Goal: Download file/media

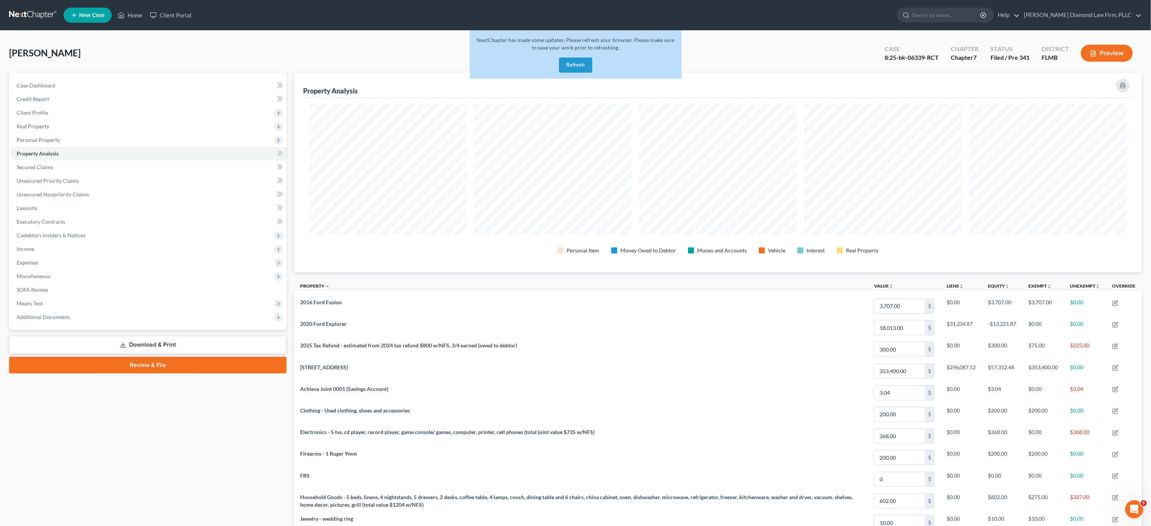
click at [569, 66] on button "Refresh" at bounding box center [575, 65] width 33 height 15
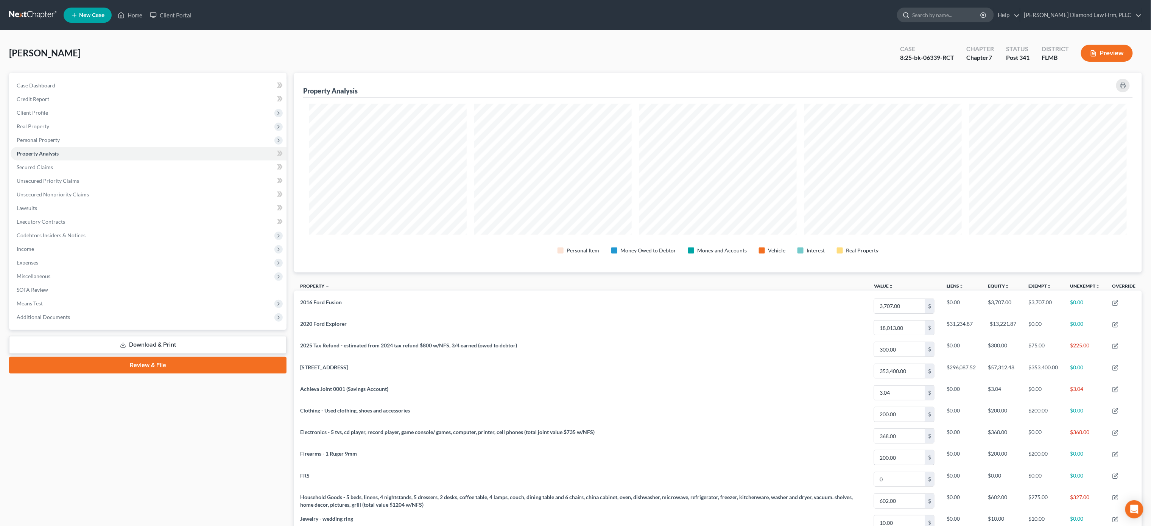
click at [981, 12] on input "search" at bounding box center [946, 15] width 69 height 14
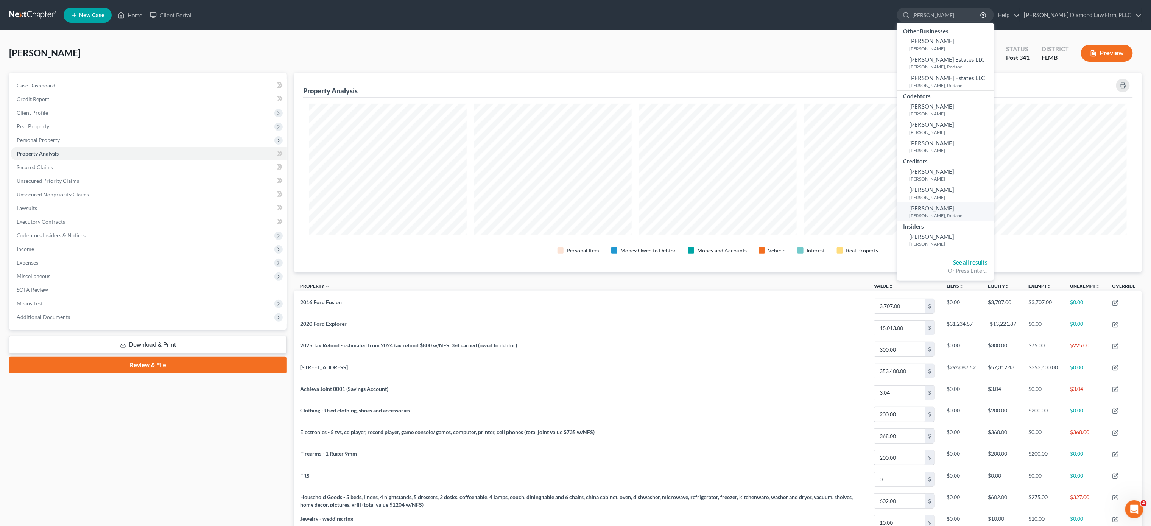
type input "[PERSON_NAME]"
click at [954, 205] on span "[PERSON_NAME]" at bounding box center [931, 208] width 45 height 7
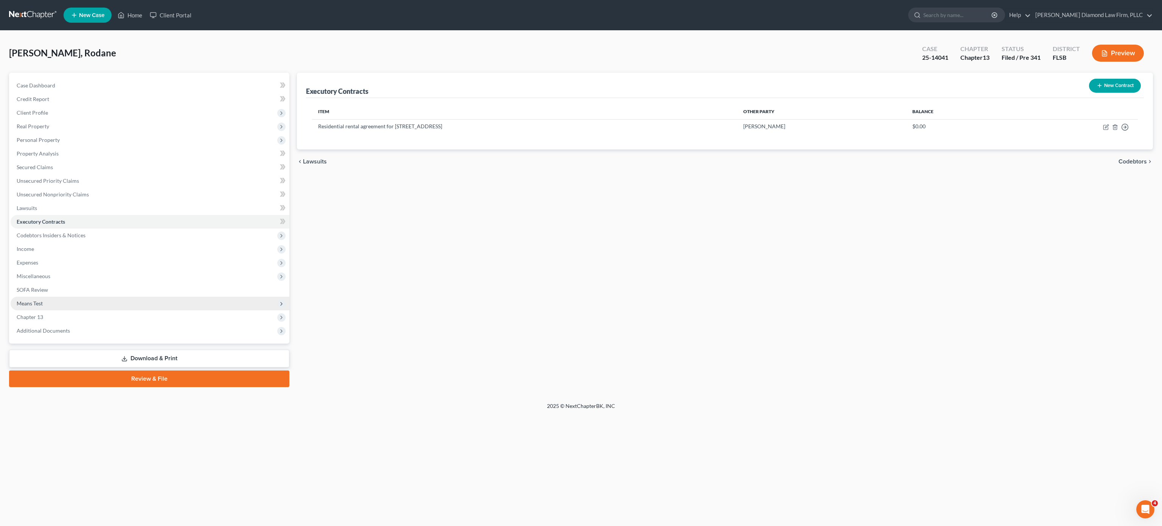
click at [48, 307] on span "Means Test" at bounding box center [150, 304] width 279 height 14
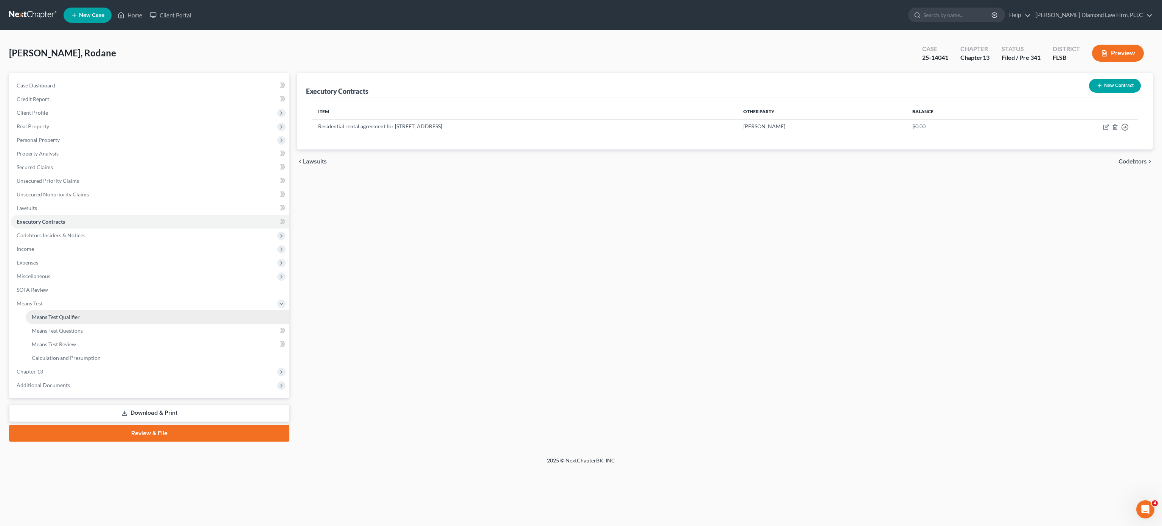
click at [88, 316] on link "Means Test Qualifier" at bounding box center [158, 317] width 264 height 14
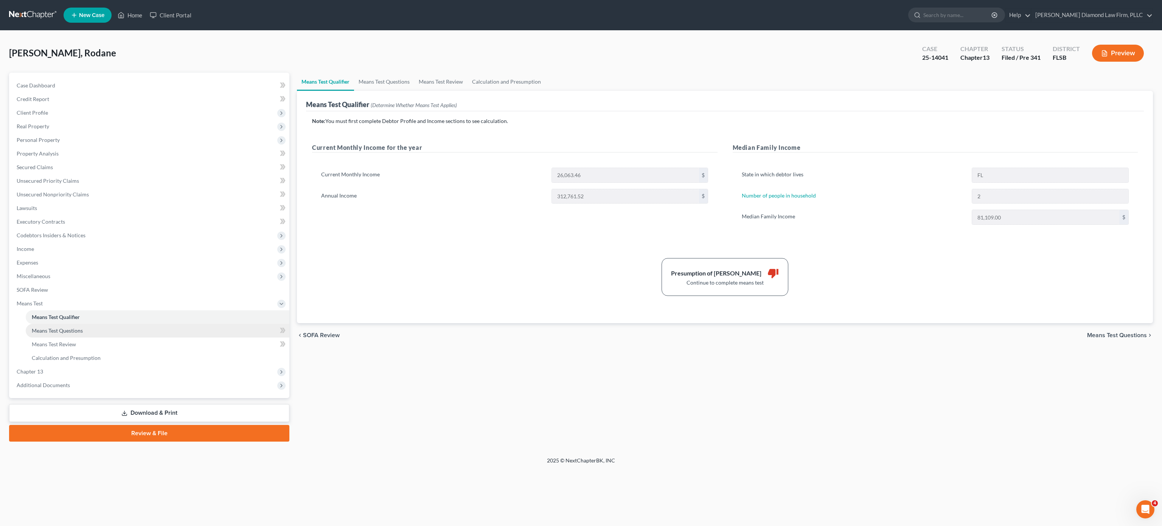
click at [87, 327] on link "Means Test Questions" at bounding box center [158, 331] width 264 height 14
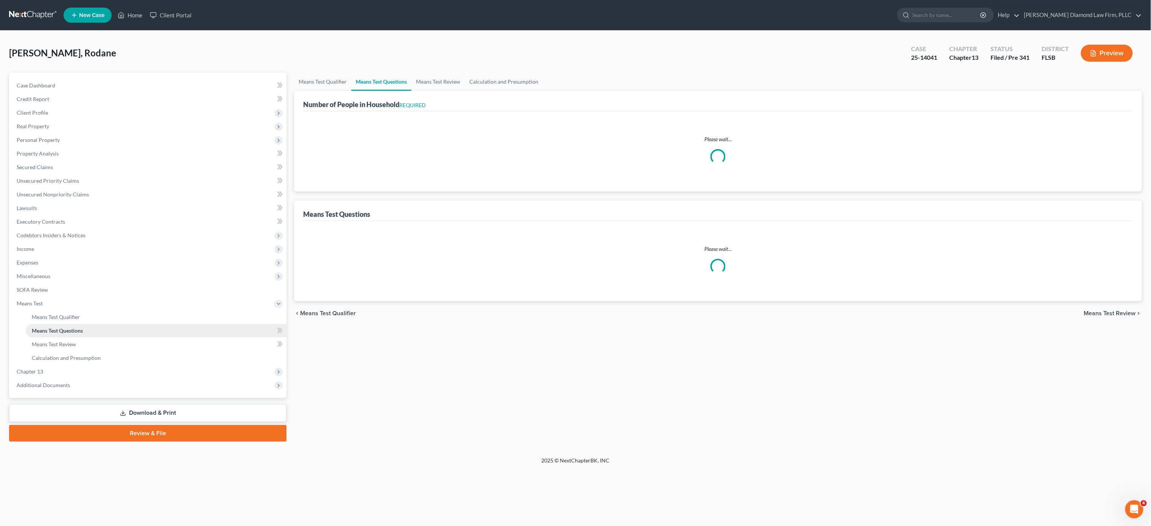
select select "0"
select select "60"
select select "0"
select select "60"
select select "1"
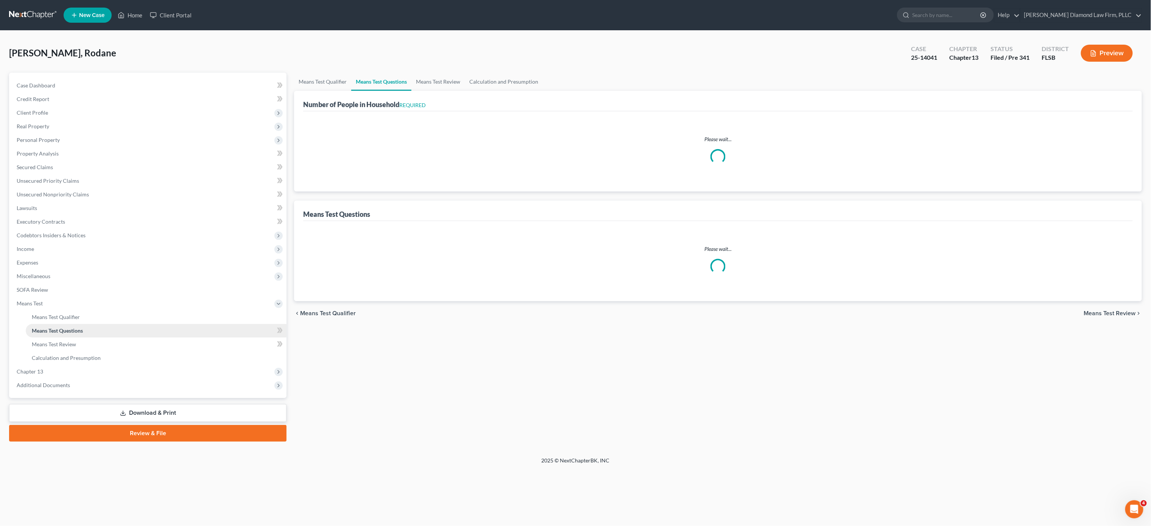
select select "60"
select select "1"
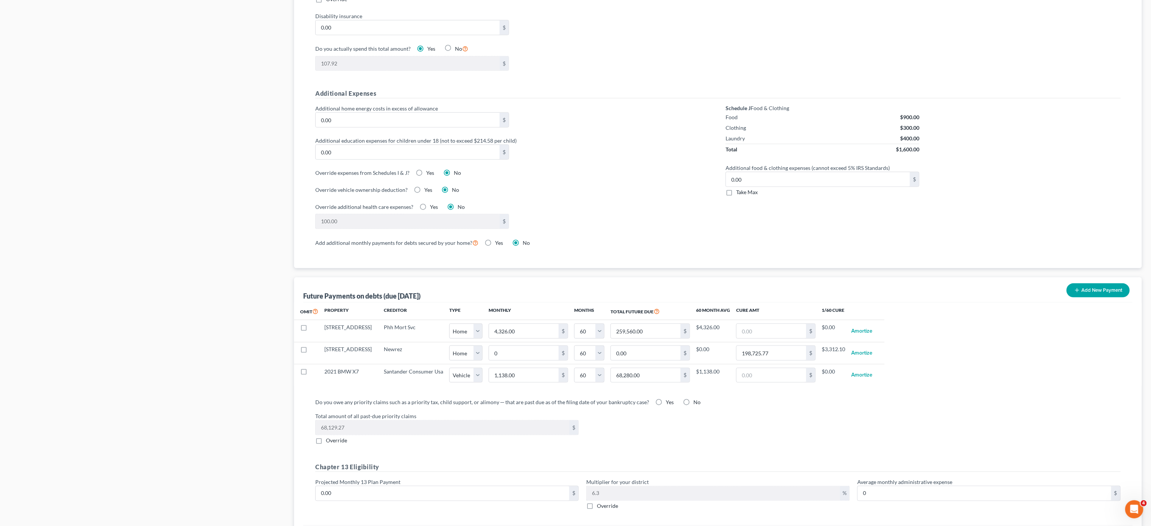
scroll to position [568, 0]
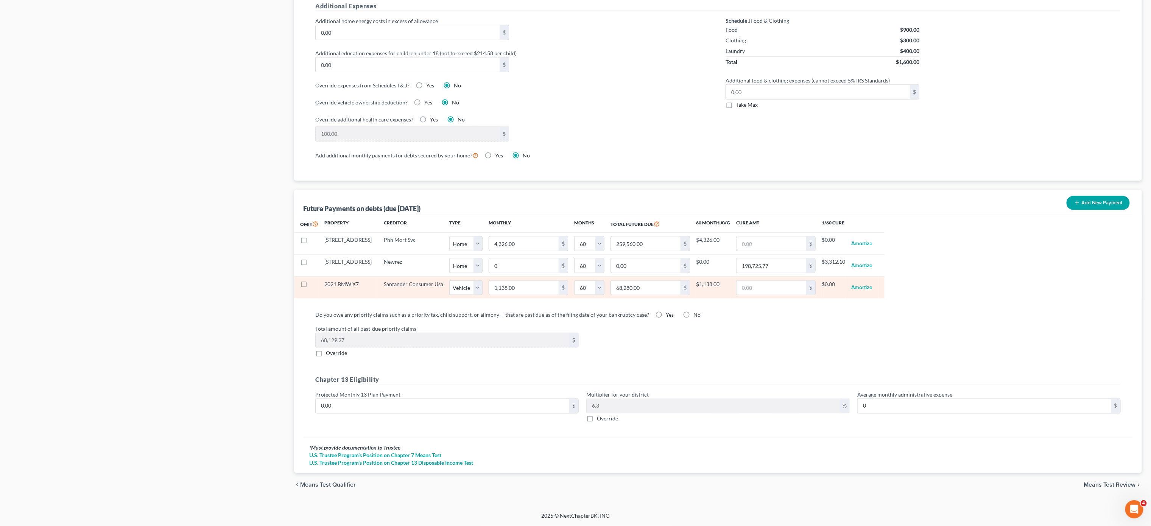
click at [311, 286] on label at bounding box center [311, 286] width 0 height 0
click at [314, 282] on input "checkbox" at bounding box center [316, 282] width 5 height 5
checkbox input "true"
select select "1"
select select "60"
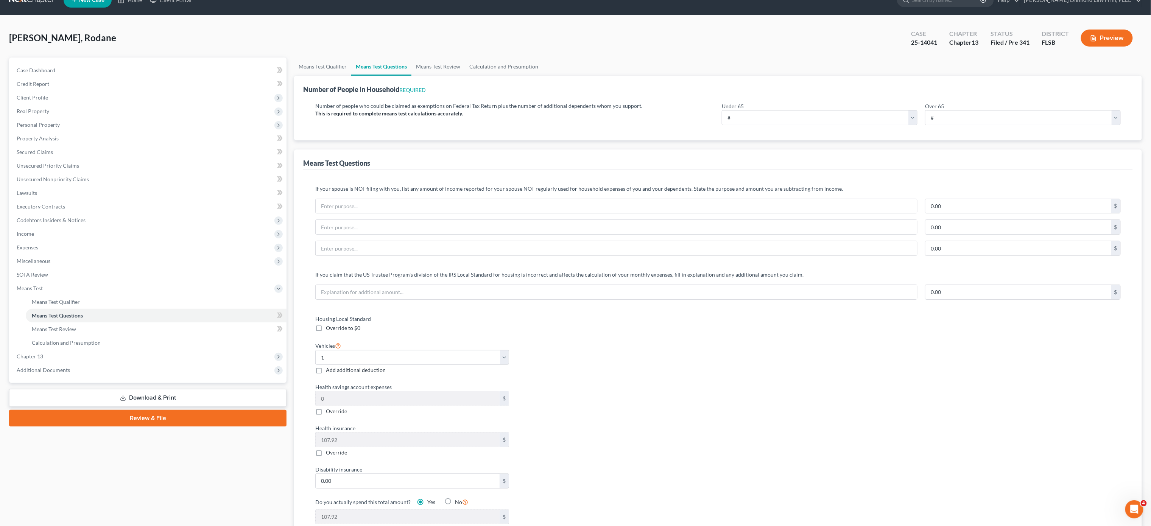
scroll to position [0, 0]
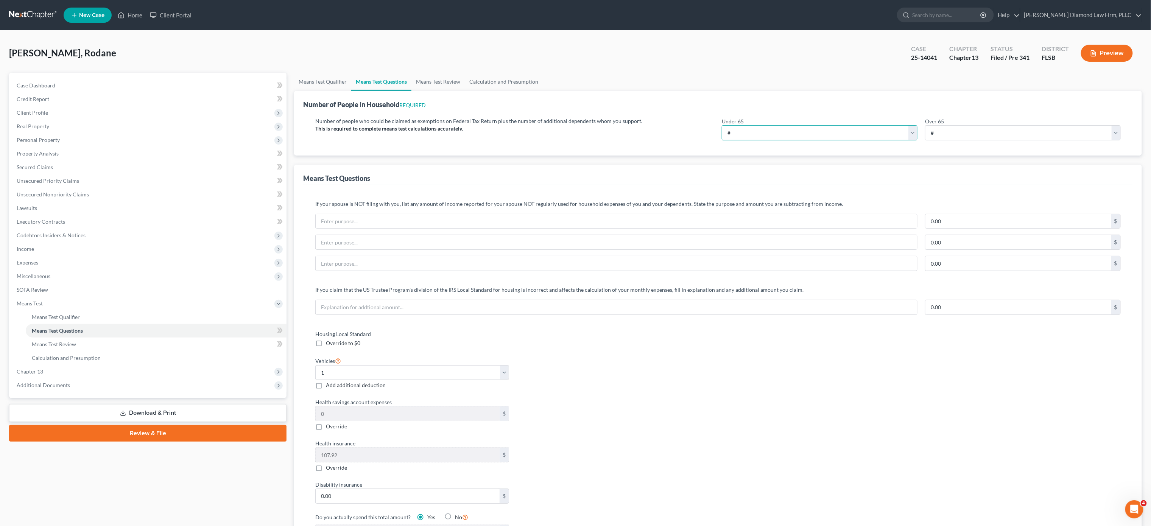
click at [910, 136] on select "# 0 1 2 3 4 5 6 7 8 9 10" at bounding box center [820, 132] width 196 height 15
click at [807, 409] on div "Housing Local Standard Override to $0 Vehicles Select 0 1 2 3 4 5 Add additiona…" at bounding box center [718, 439] width 820 height 219
click at [506, 376] on select "Select 0 1 2 3 4 5" at bounding box center [412, 372] width 194 height 15
select select "0"
click at [315, 368] on select "Select 0 1 2 3 4 5" at bounding box center [412, 372] width 194 height 15
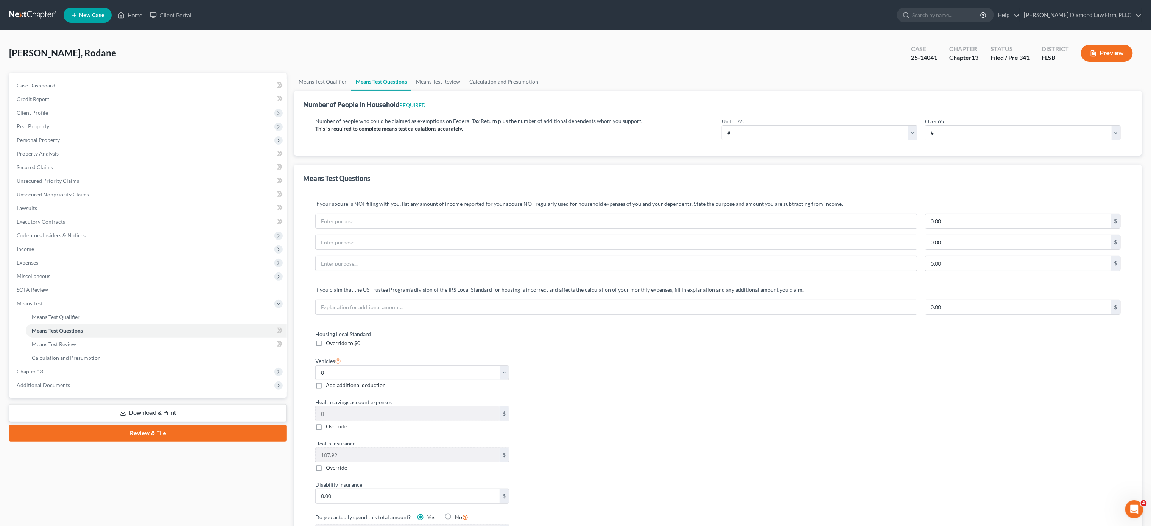
click at [627, 402] on label "Health savings account expenses" at bounding box center [512, 402] width 403 height 8
click at [911, 134] on select "# 0 1 2 3 4 5 6 7 8 9 10" at bounding box center [820, 132] width 196 height 15
select select "1"
click at [722, 126] on select "# 0 1 2 3 4 5 6 7 8 9 10" at bounding box center [820, 132] width 196 height 15
click at [440, 79] on link "Means Test Review" at bounding box center [437, 82] width 53 height 18
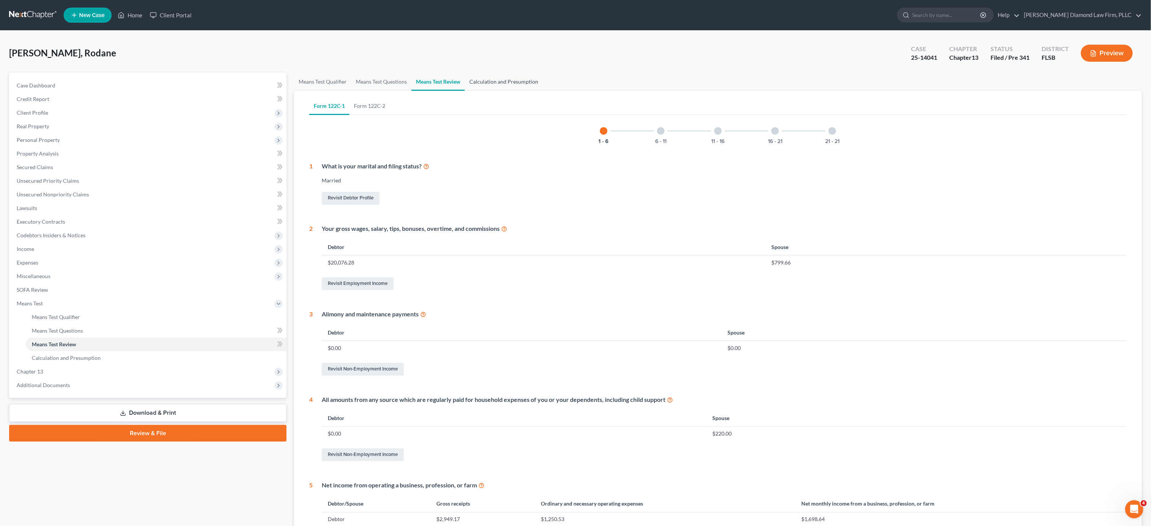
click at [503, 87] on link "Calculation and Presumption" at bounding box center [504, 82] width 78 height 18
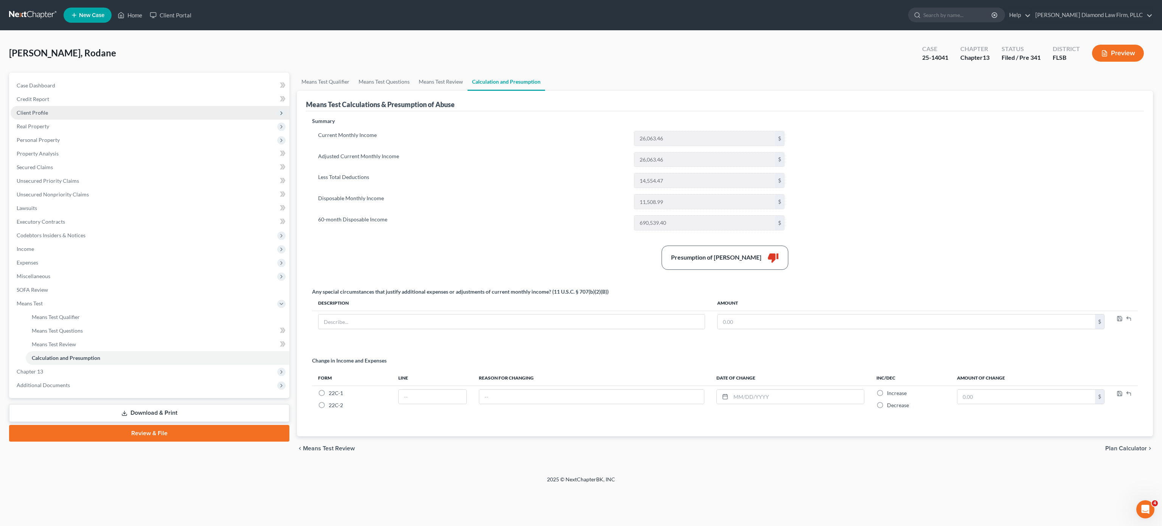
click at [45, 115] on span "Client Profile" at bounding box center [32, 112] width 31 height 6
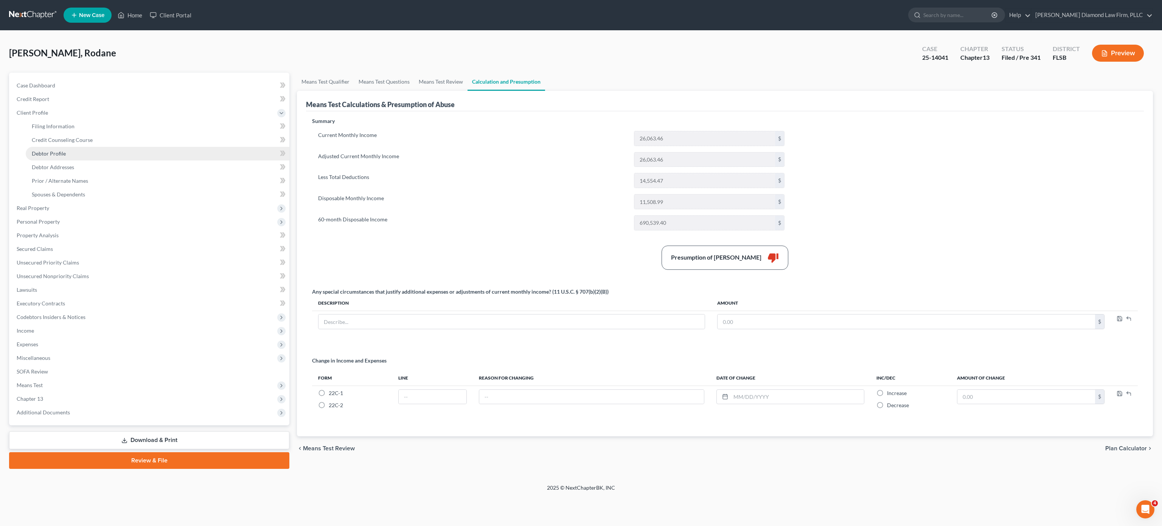
click at [76, 157] on link "Debtor Profile" at bounding box center [158, 154] width 264 height 14
select select "1"
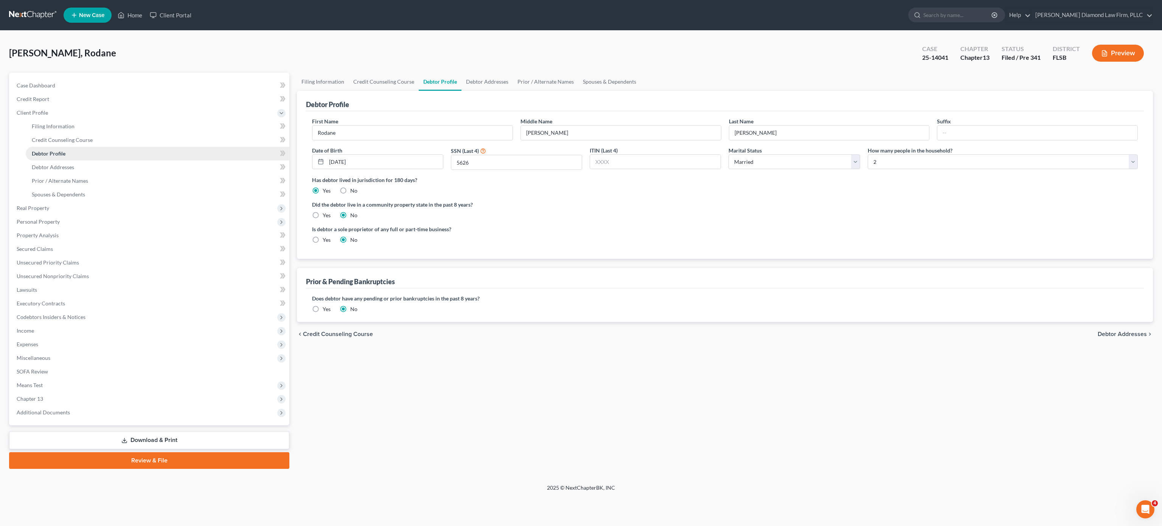
radio input "true"
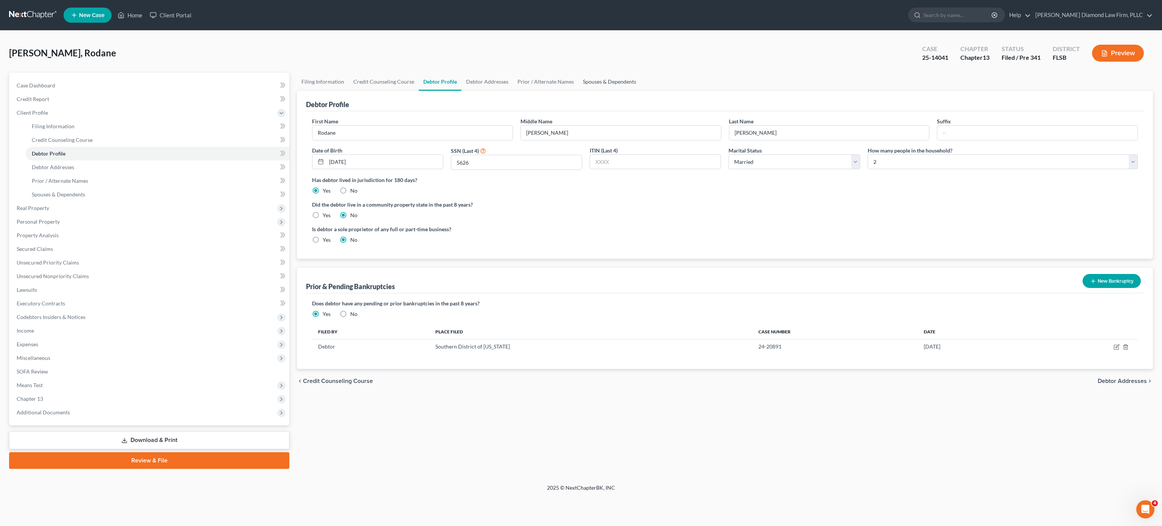
click at [606, 82] on link "Spouses & Dependents" at bounding box center [610, 82] width 62 height 18
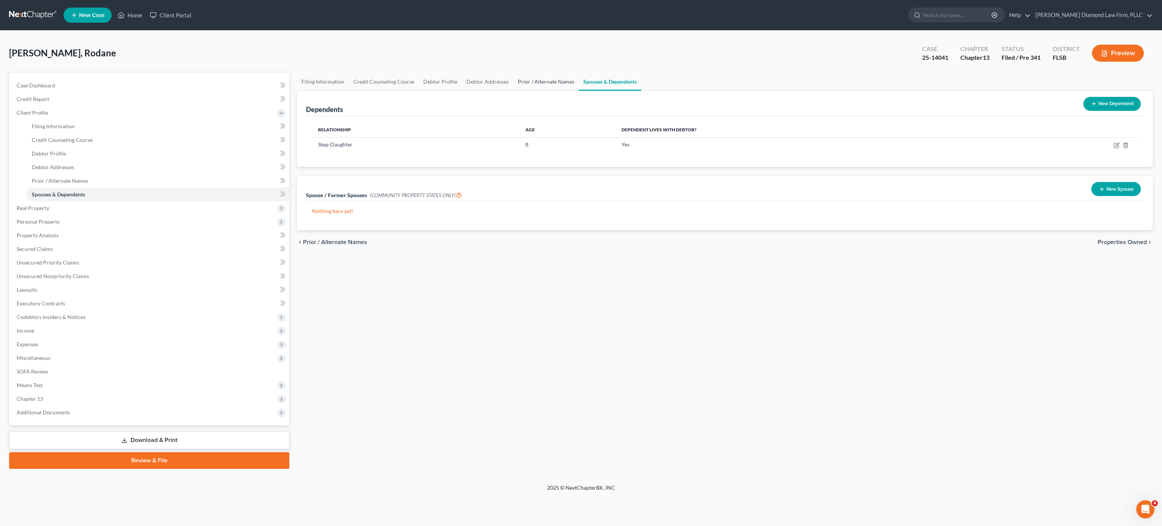
click at [534, 80] on link "Prior / Alternate Names" at bounding box center [545, 82] width 65 height 18
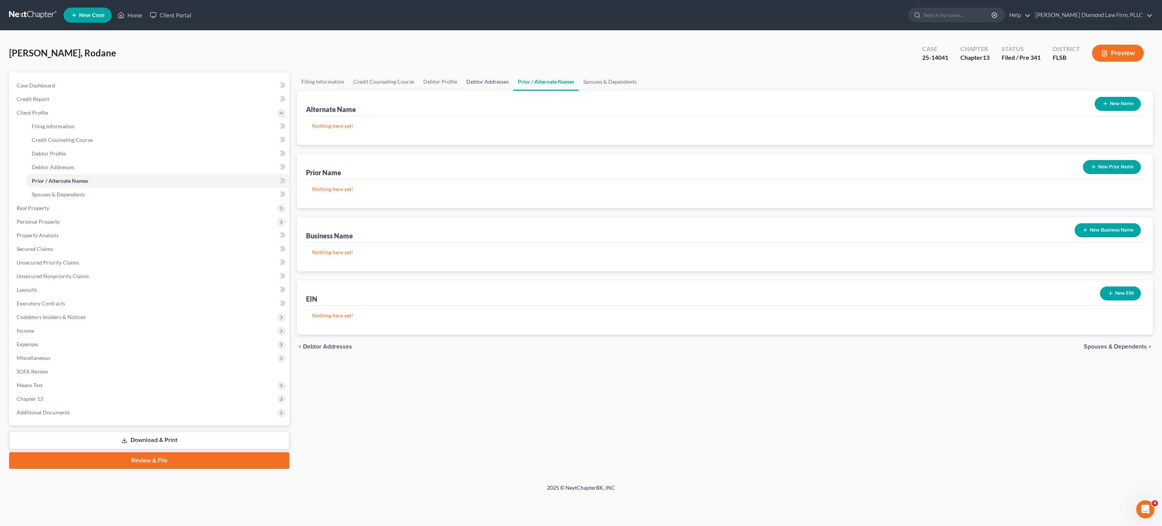
click at [473, 81] on link "Debtor Addresses" at bounding box center [487, 82] width 51 height 18
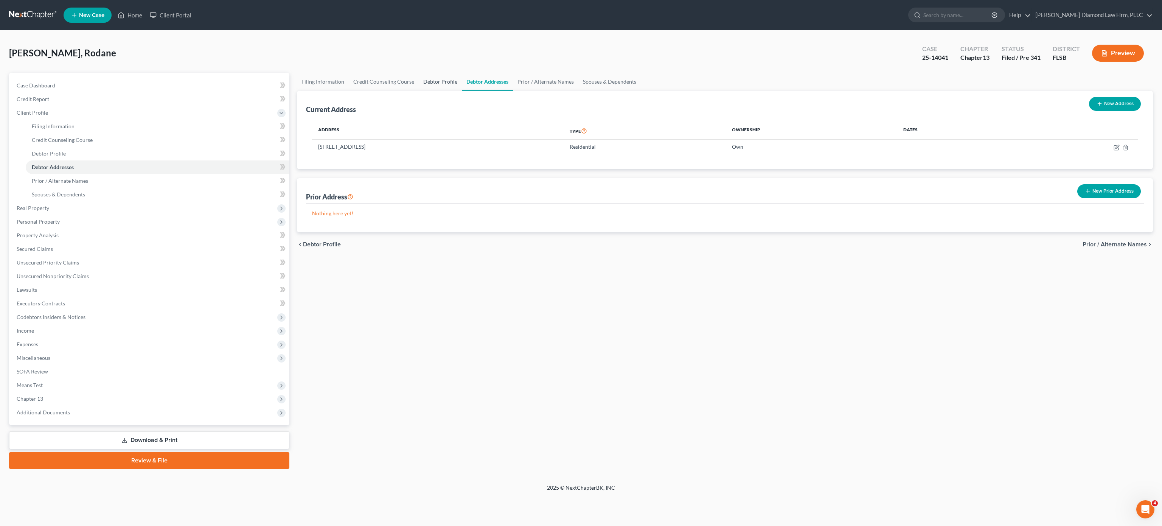
click at [448, 82] on link "Debtor Profile" at bounding box center [440, 82] width 43 height 18
select select "1"
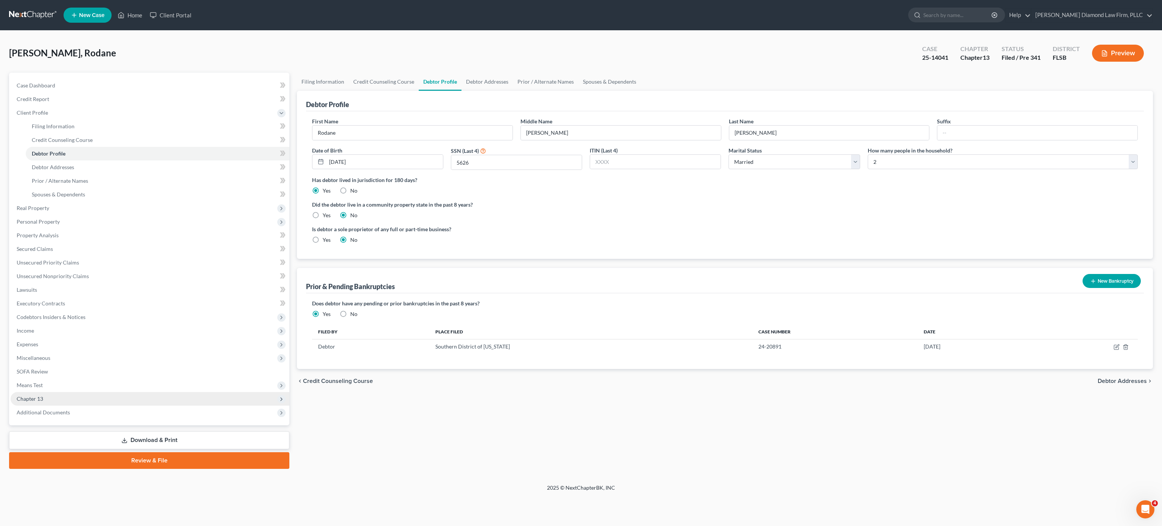
click at [80, 397] on span "Chapter 13" at bounding box center [150, 399] width 279 height 14
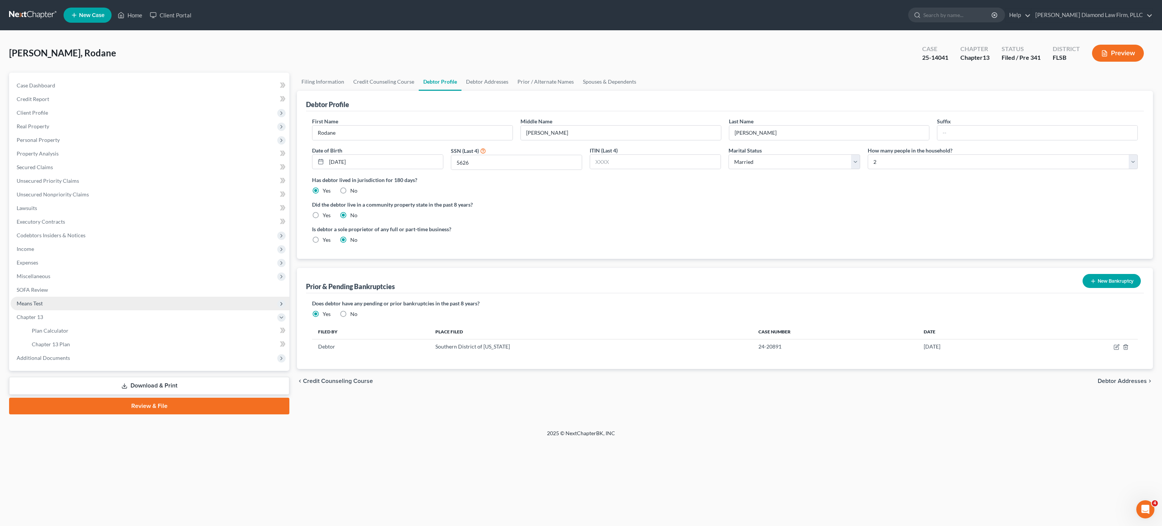
click at [54, 303] on span "Means Test" at bounding box center [150, 304] width 279 height 14
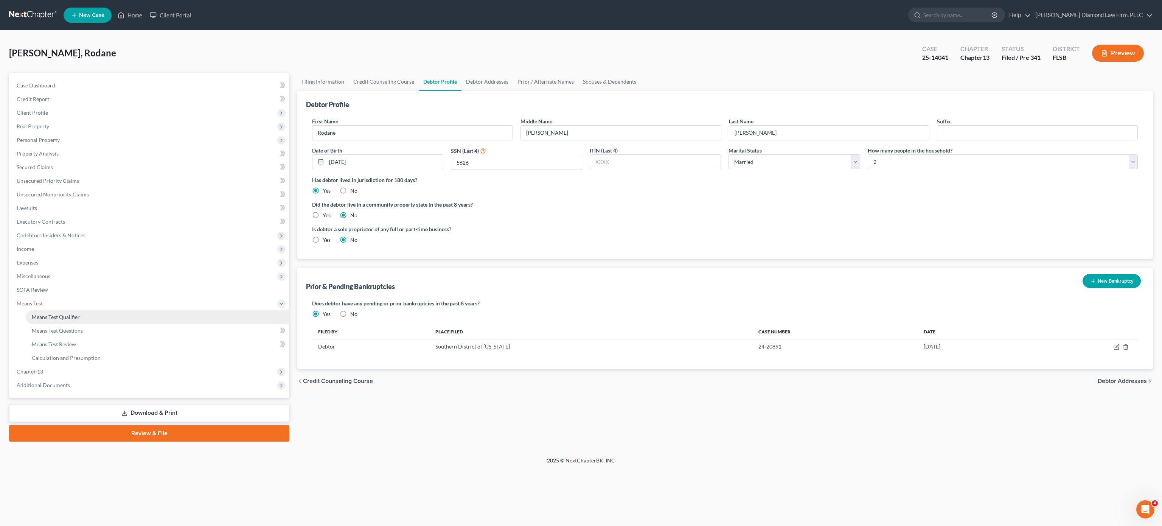
click at [64, 318] on span "Means Test Qualifier" at bounding box center [56, 317] width 48 height 6
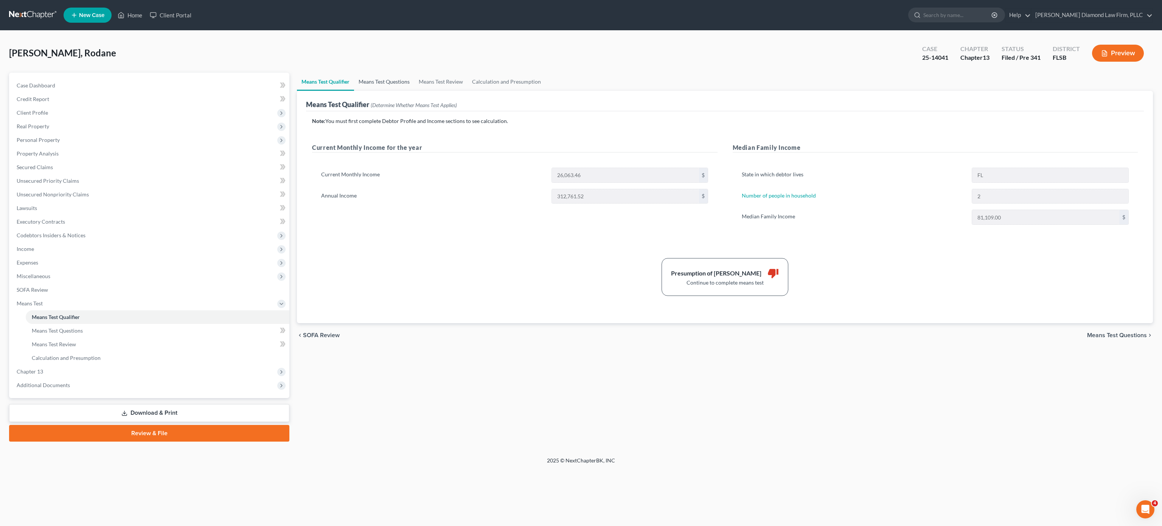
click at [397, 88] on link "Means Test Questions" at bounding box center [384, 82] width 60 height 18
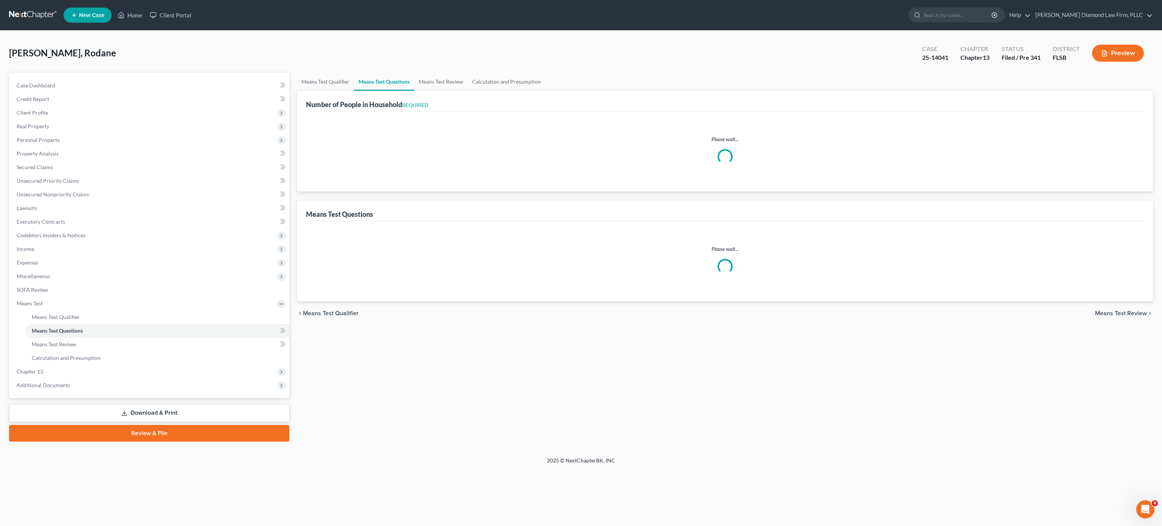
select select "0"
select select "60"
select select "0"
select select "60"
select select "1"
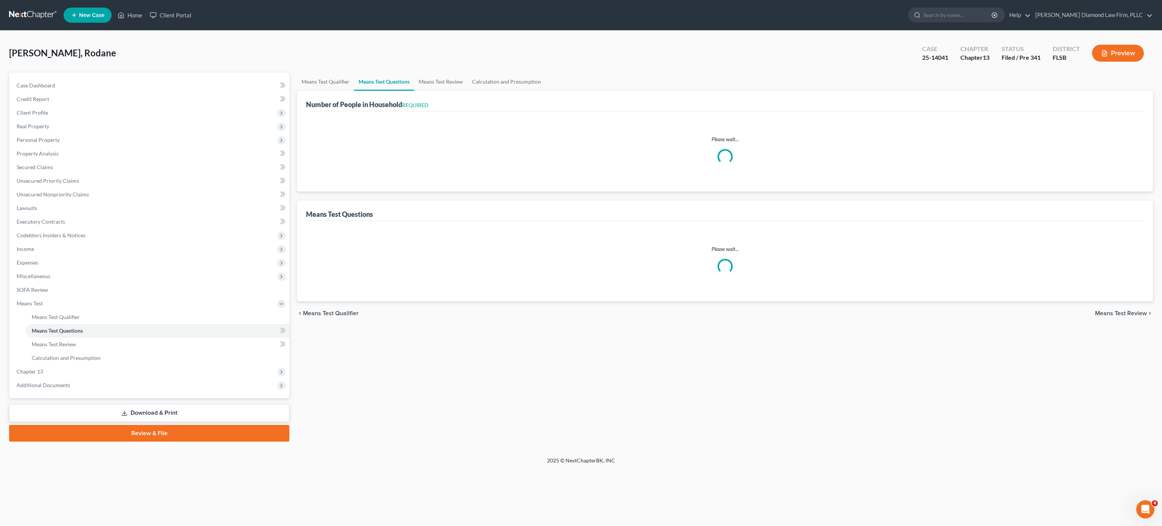
select select "60"
select select "1"
select select "0"
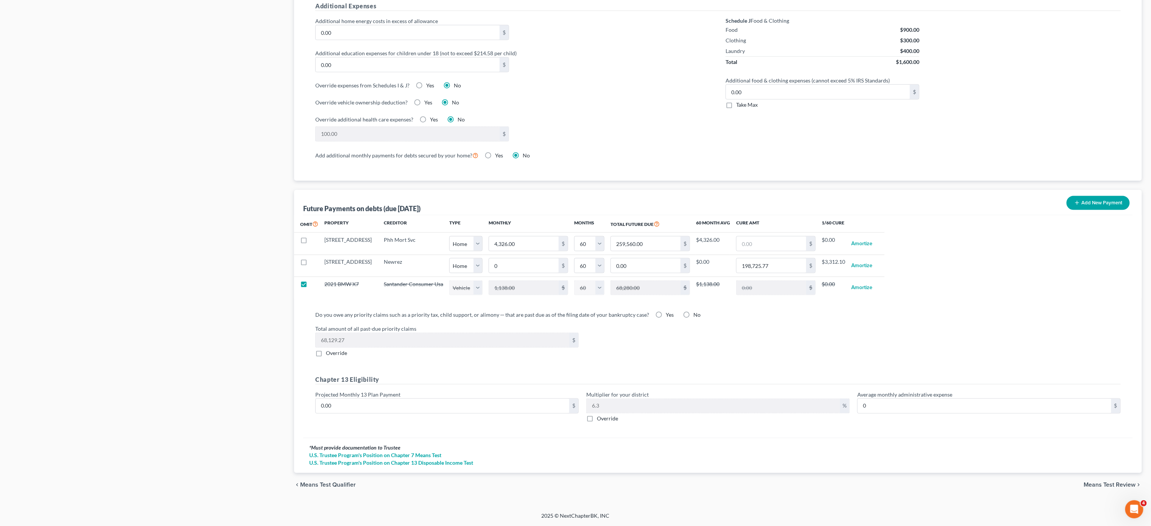
scroll to position [568, 0]
click at [311, 242] on label at bounding box center [311, 242] width 0 height 0
click at [314, 238] on input "checkbox" at bounding box center [316, 238] width 5 height 5
checkbox input "true"
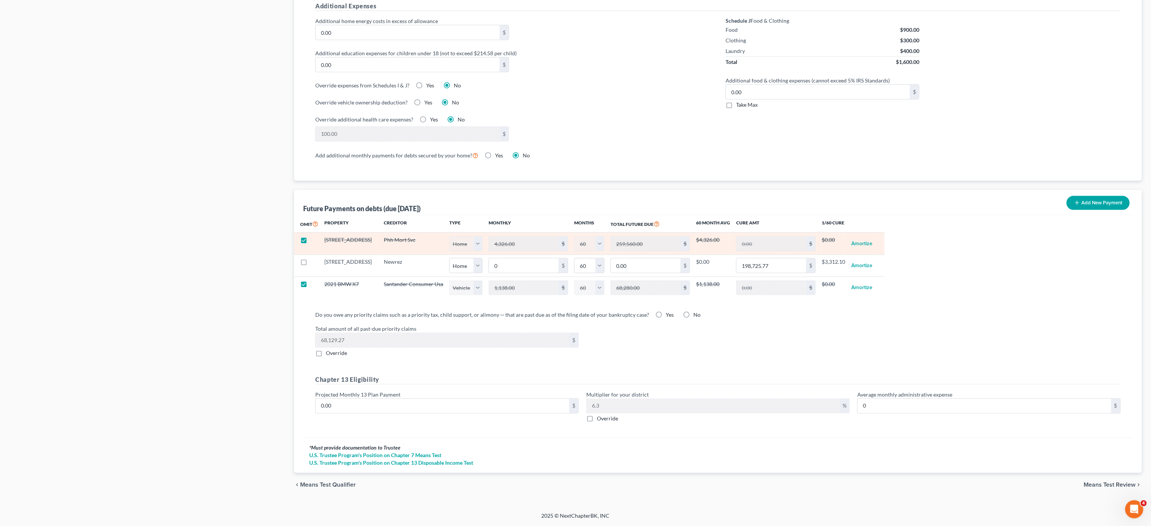
select select "0"
select select "60"
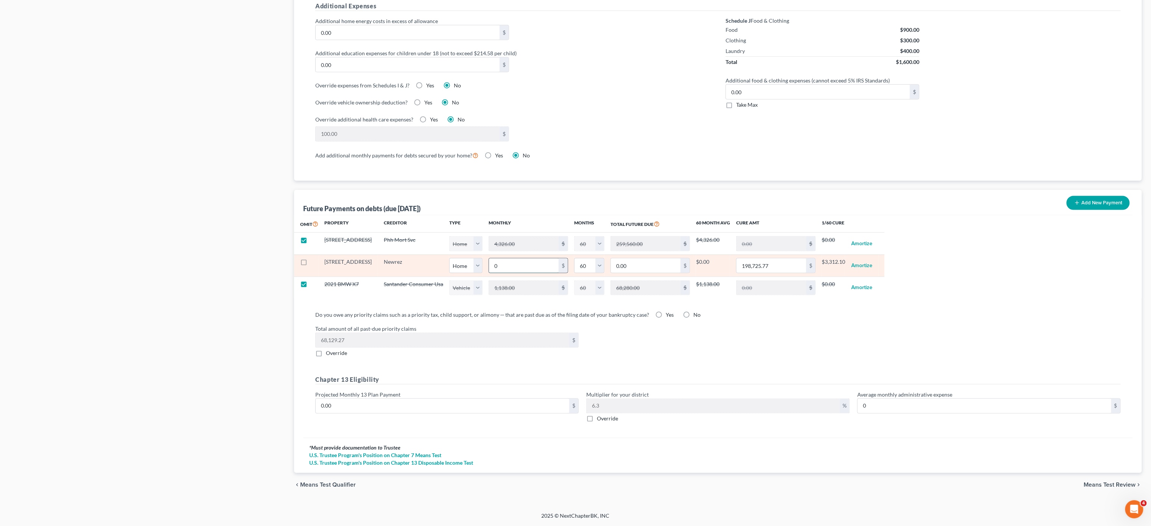
click at [513, 261] on input "0" at bounding box center [524, 265] width 70 height 14
drag, startPoint x: 518, startPoint y: 264, endPoint x: 479, endPoint y: 260, distance: 39.2
click at [479, 260] on tr "[GEOGRAPHIC_DATA] Newrez Select Home Vehicle Other 0 $ 0 1 2 3 4 5 6 7 8 9 10 1…" at bounding box center [589, 266] width 590 height 22
type input "3"
type input "180.00"
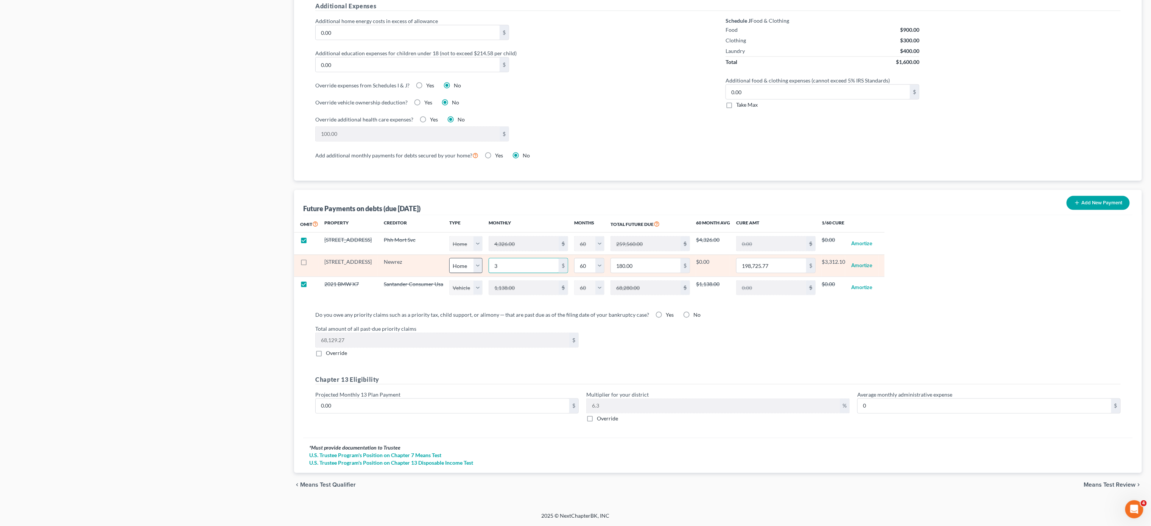
type input "32"
type input "1,920.00"
type input "323"
type input "19,380.00"
type input "3233"
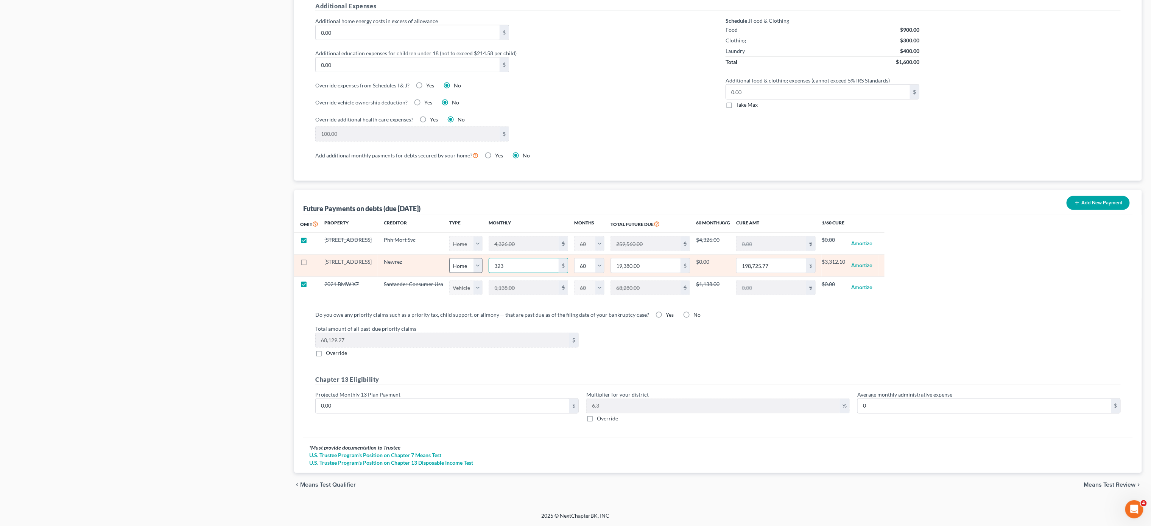
type input "193,980.00"
type input "3,233"
select select "0"
select select "60"
select select "0"
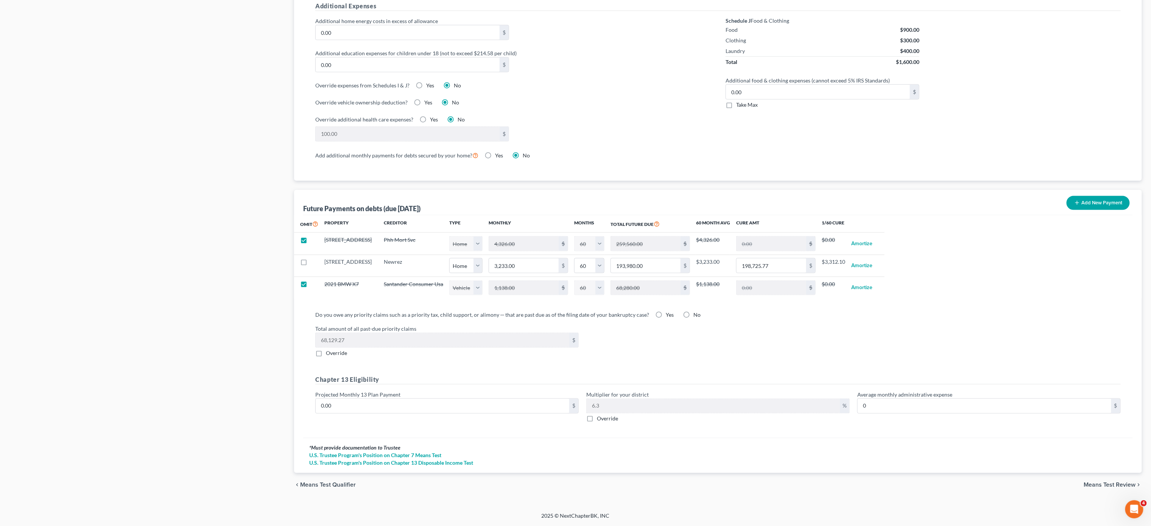
select select "60"
select select "0"
select select "60"
select select "0"
select select "60"
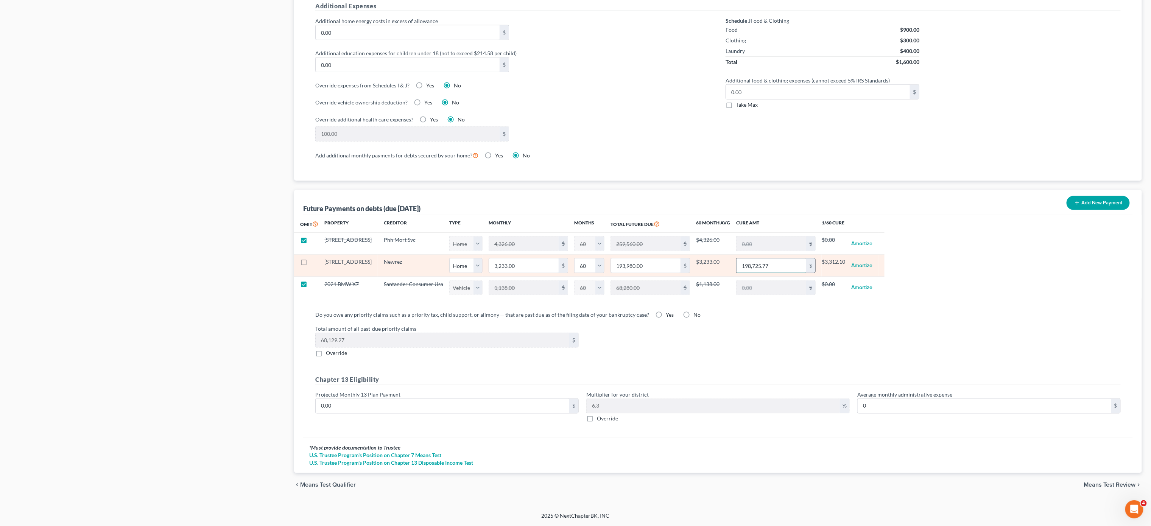
click at [758, 264] on input "198,725.77" at bounding box center [771, 265] width 70 height 14
type input "228"
select select "0"
select select "60"
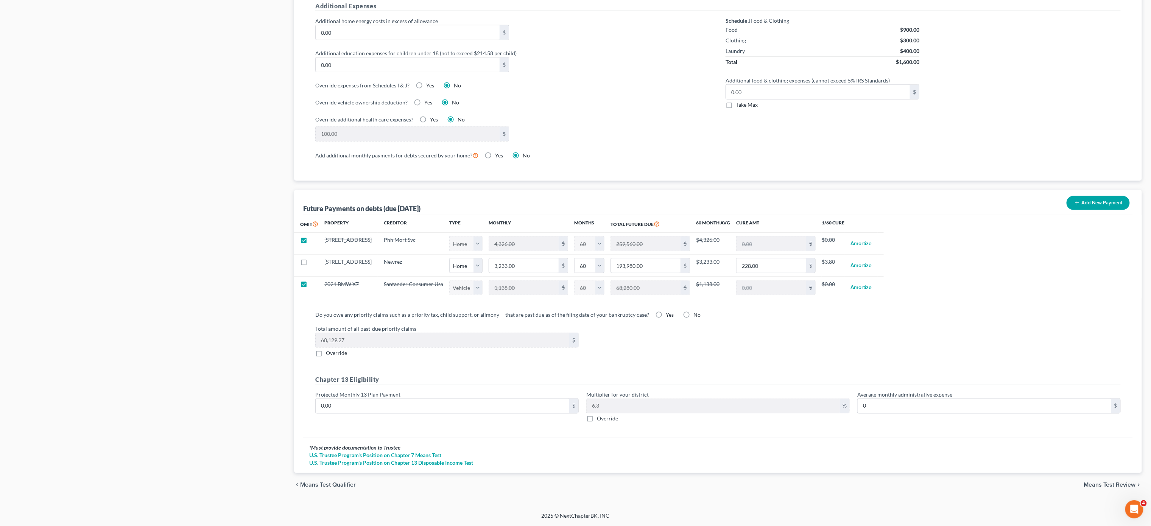
select select "0"
select select "60"
select select "0"
select select "60"
type input "228."
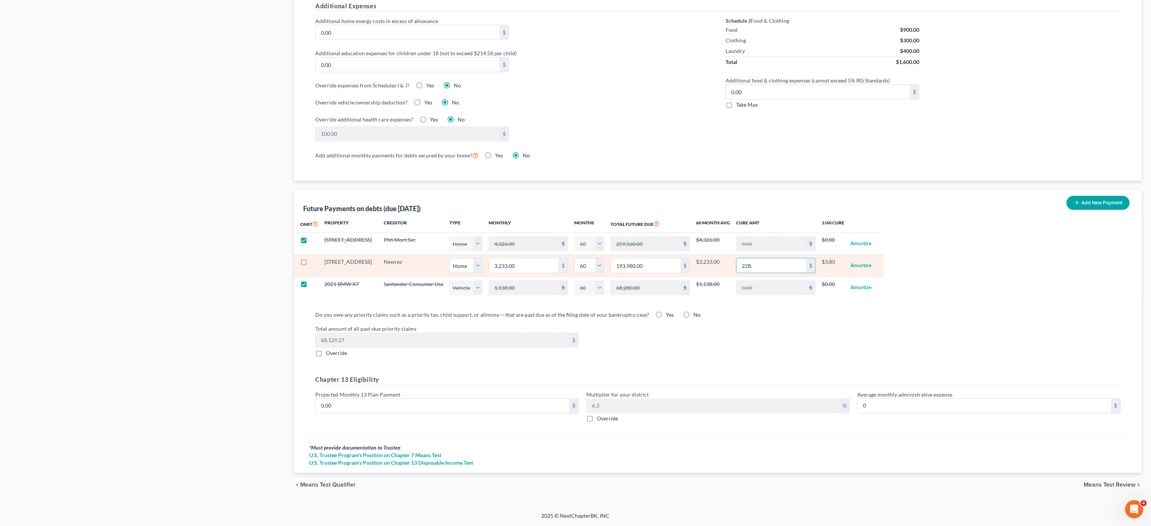
select select "0"
select select "60"
type input "228,222"
select select "0"
select select "60"
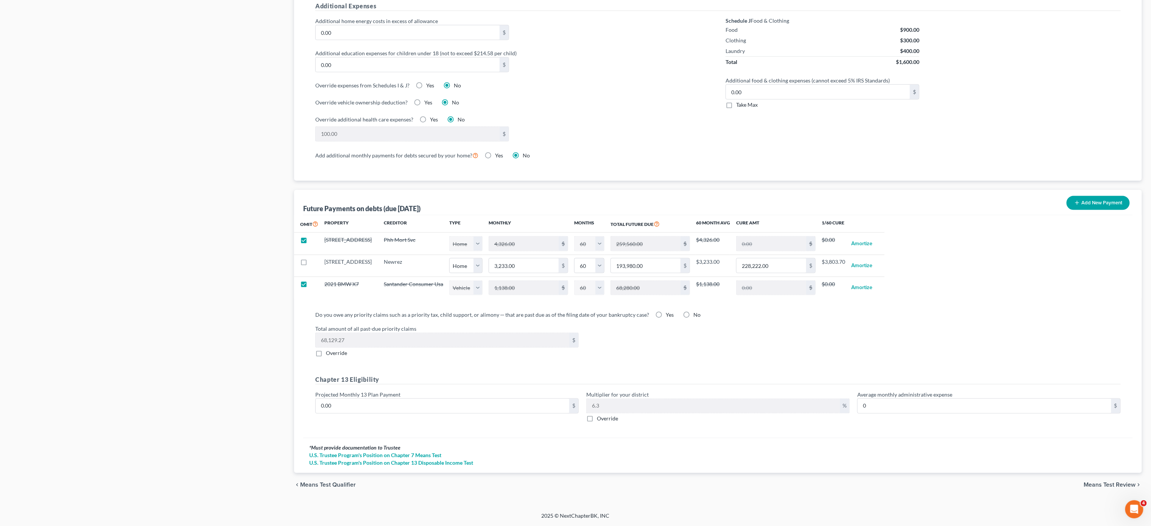
select select "0"
select select "60"
type input "1"
type input "0.06"
type input "13"
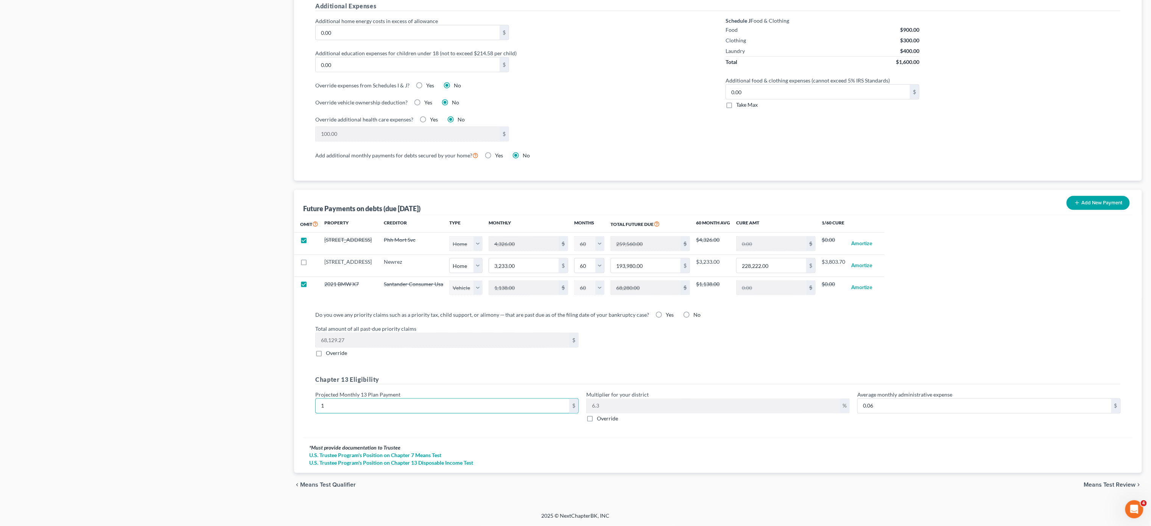
type input "0.81"
type input "132"
type input "8.31"
type input "1325"
type input "83.47"
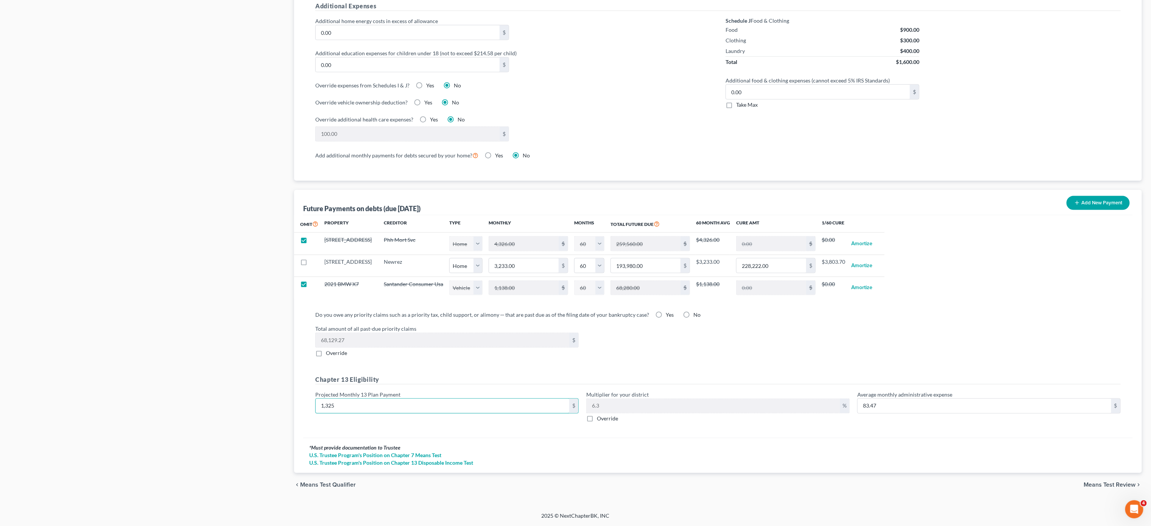
type input "1,3252"
type input "834.87"
type input "13,252"
click at [139, 304] on div "Case Dashboard Payments Invoices Payments Payments Credit Report Client Profile" at bounding box center [147, 7] width 285 height 980
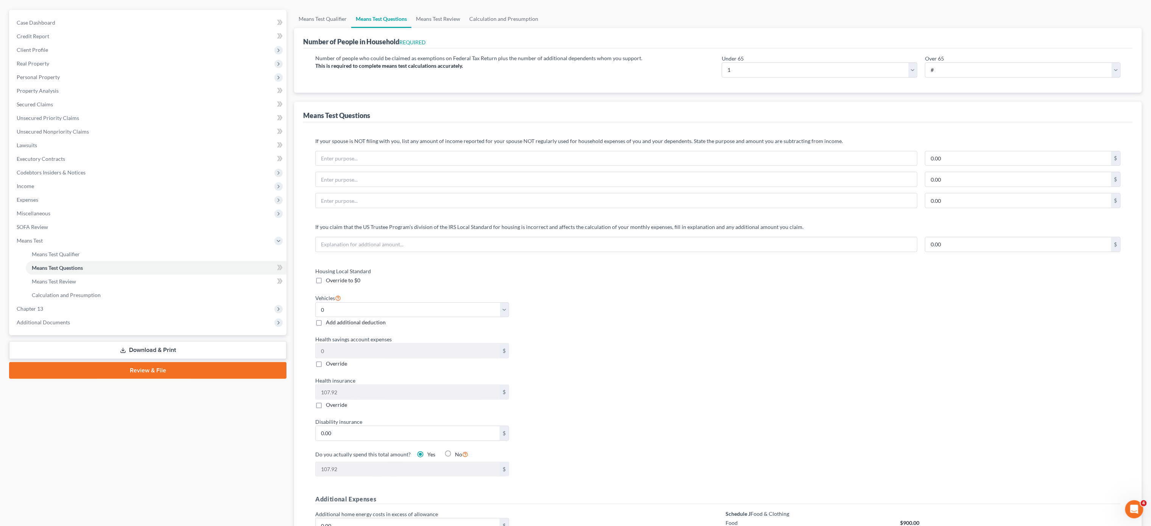
scroll to position [0, 0]
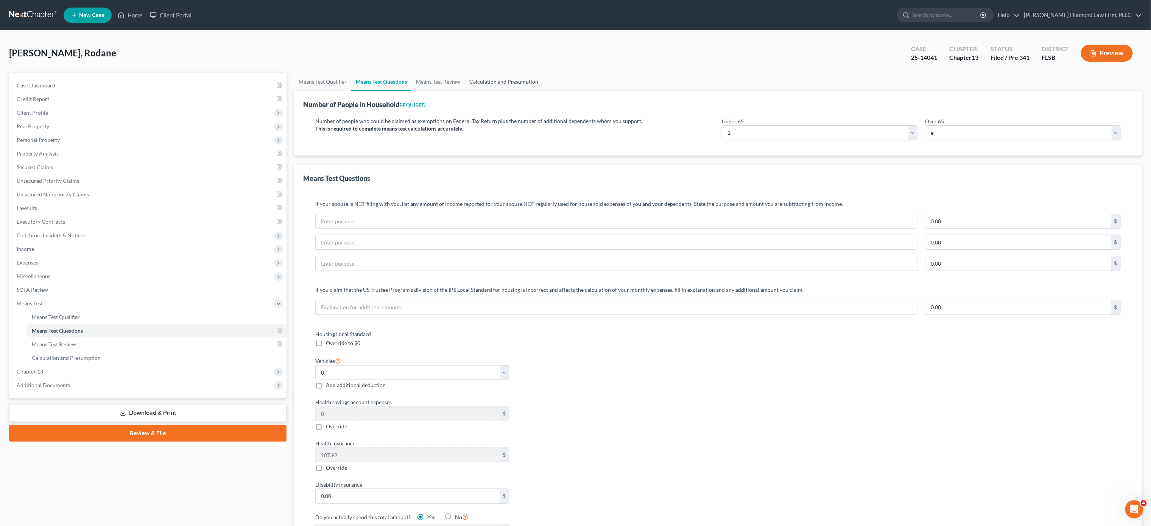
click at [501, 81] on link "Calculation and Presumption" at bounding box center [504, 82] width 78 height 18
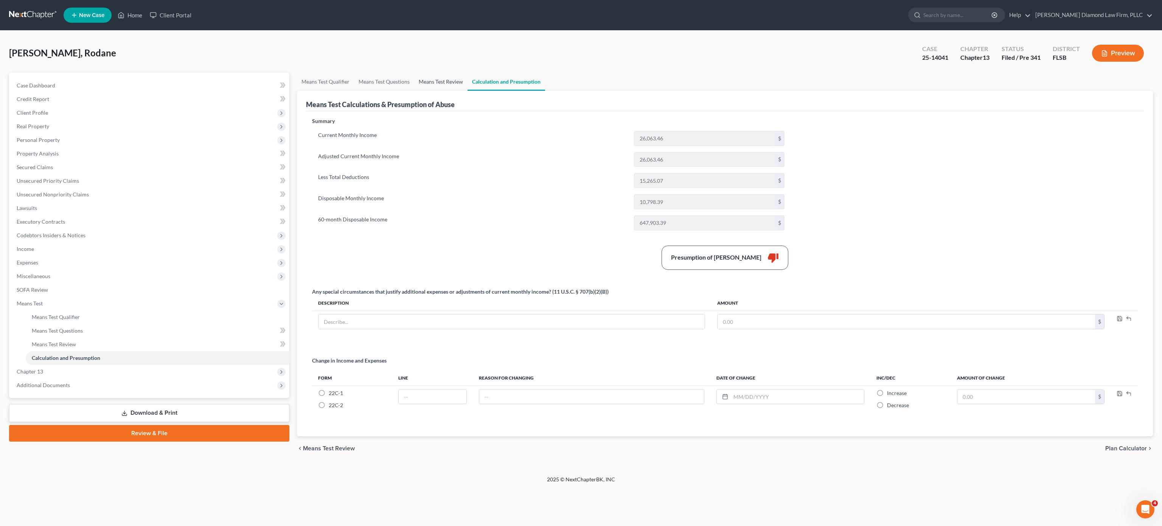
click at [438, 77] on link "Means Test Review" at bounding box center [440, 82] width 53 height 18
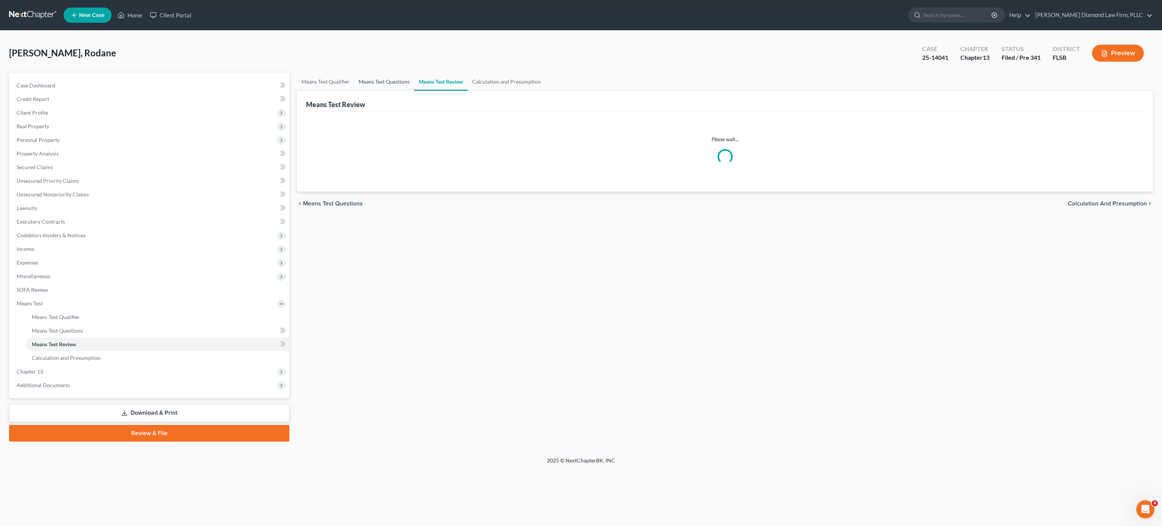
click at [386, 86] on link "Means Test Questions" at bounding box center [384, 82] width 60 height 18
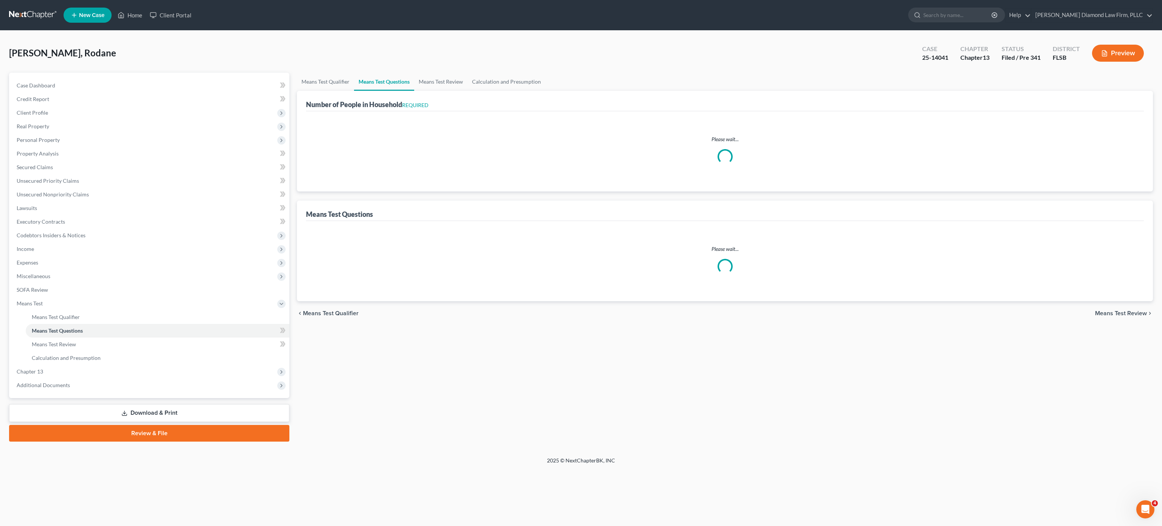
select select "0"
select select "60"
select select "0"
select select "60"
select select "1"
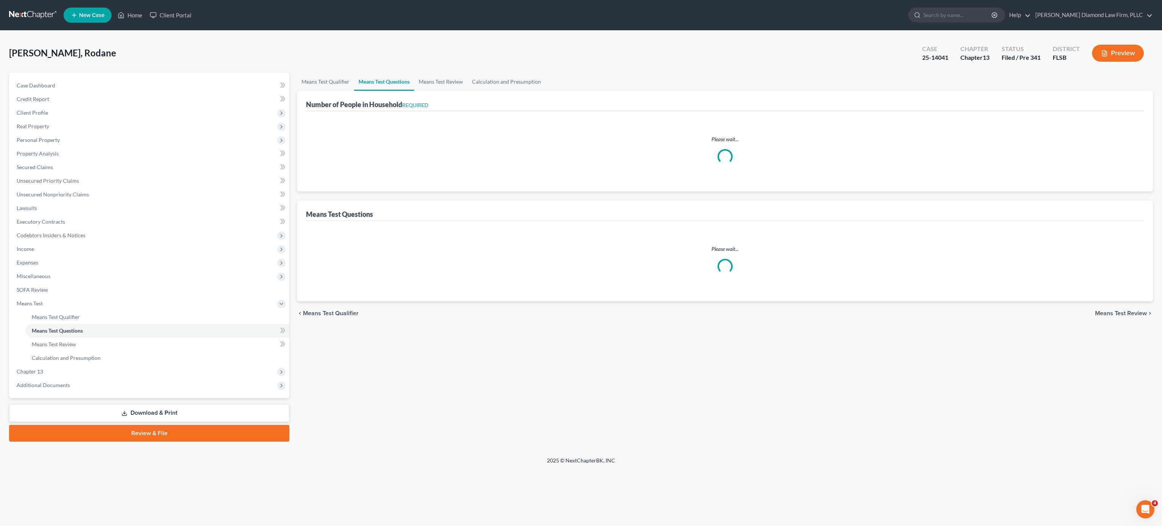
select select "60"
select select "1"
select select "0"
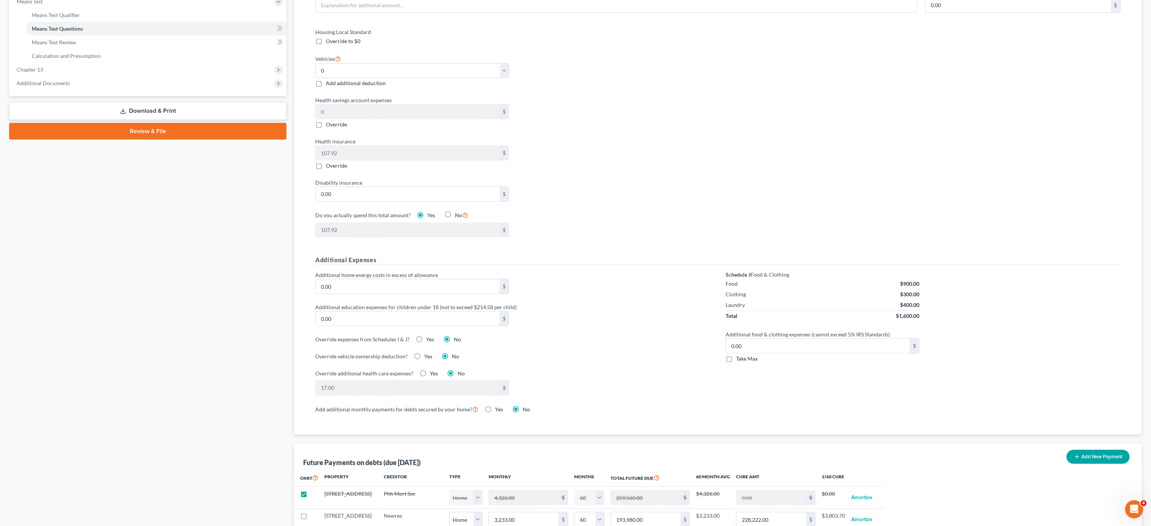
scroll to position [303, 0]
click at [154, 107] on link "Download & Print" at bounding box center [147, 110] width 277 height 18
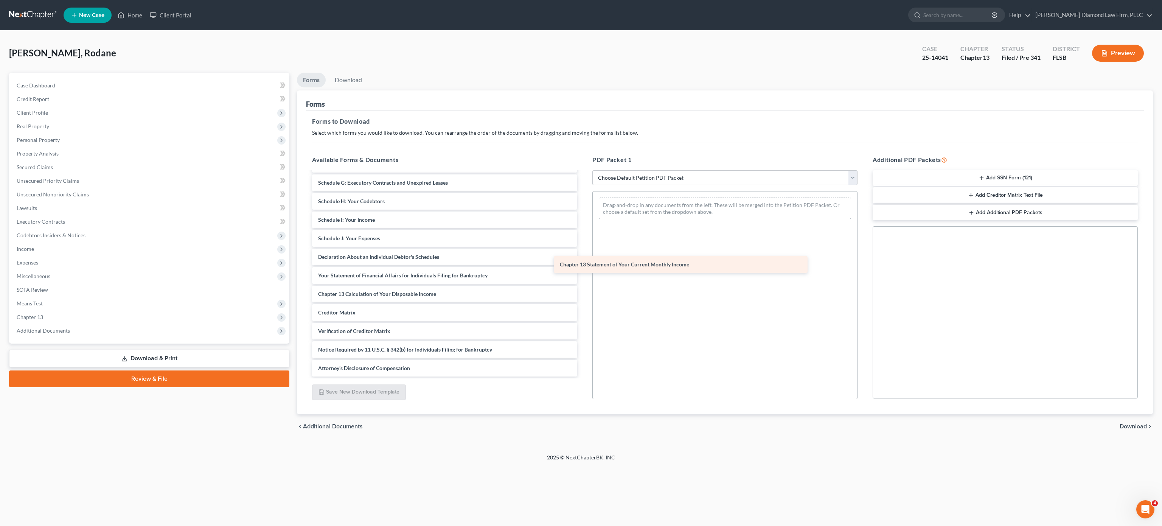
scroll to position [165, 0]
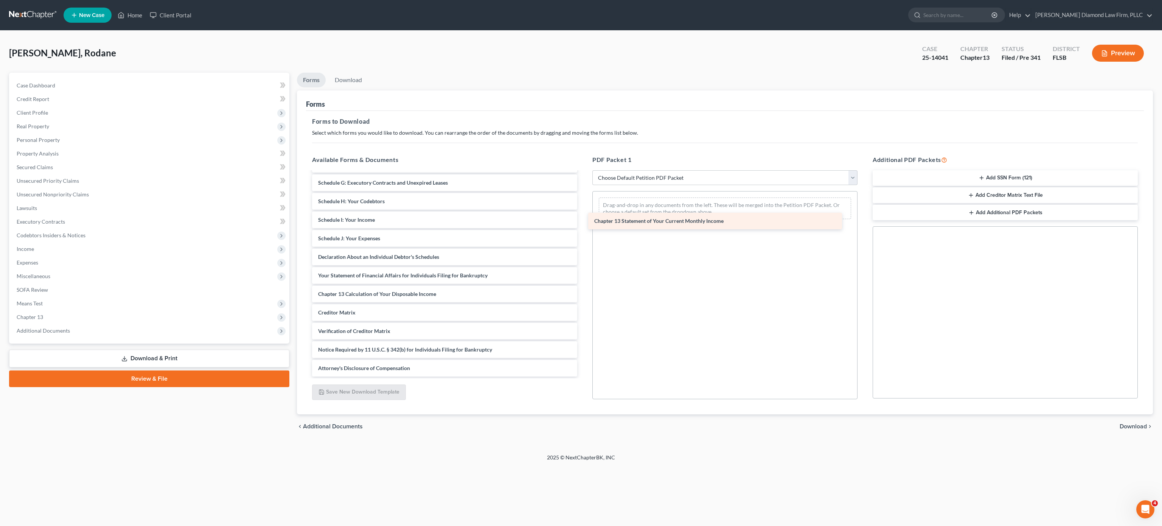
drag, startPoint x: 374, startPoint y: 276, endPoint x: 650, endPoint y: 221, distance: 281.7
click at [583, 221] on div "Chapter 13 Statement of Your Current Monthly Income LF-04-pdf CCC-pdf Chapter 1…" at bounding box center [444, 192] width 277 height 369
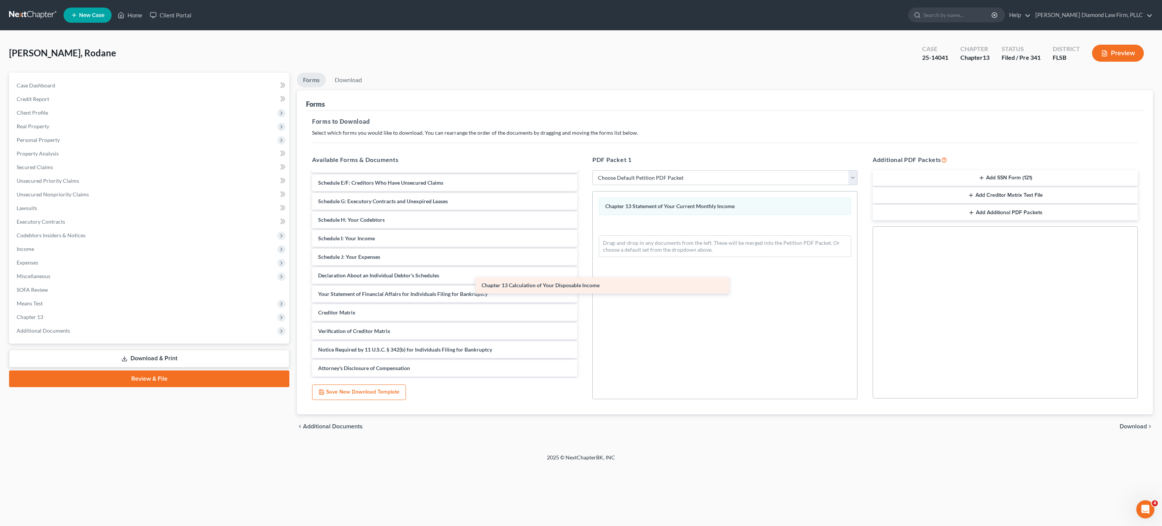
scroll to position [146, 0]
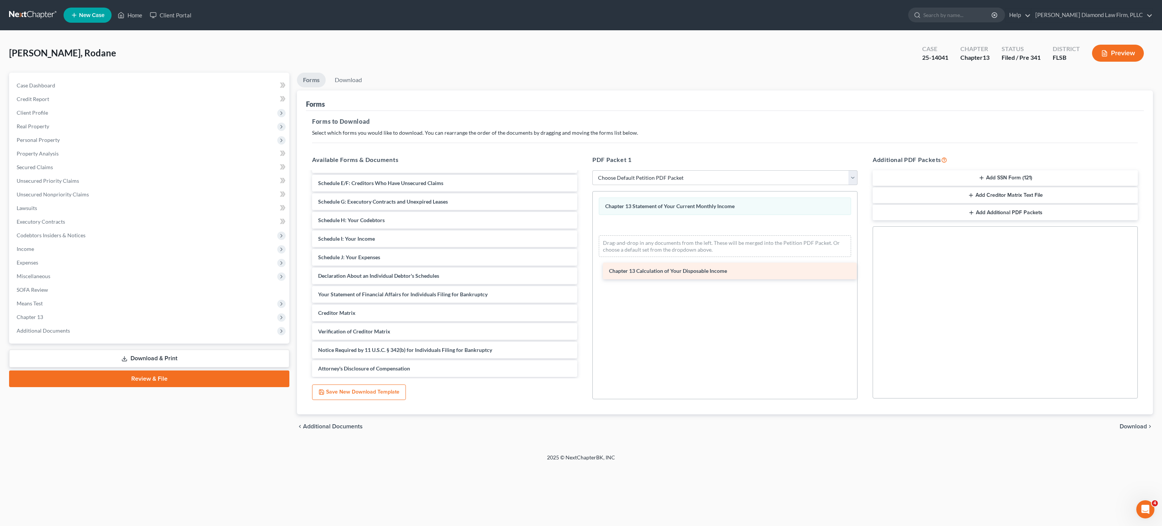
drag, startPoint x: 440, startPoint y: 294, endPoint x: 731, endPoint y: 271, distance: 291.9
click at [583, 271] on div "Chapter 13 Calculation of Your Disposable Income LF-04-pdf CCC-pdf Chapter 13 P…" at bounding box center [444, 201] width 277 height 350
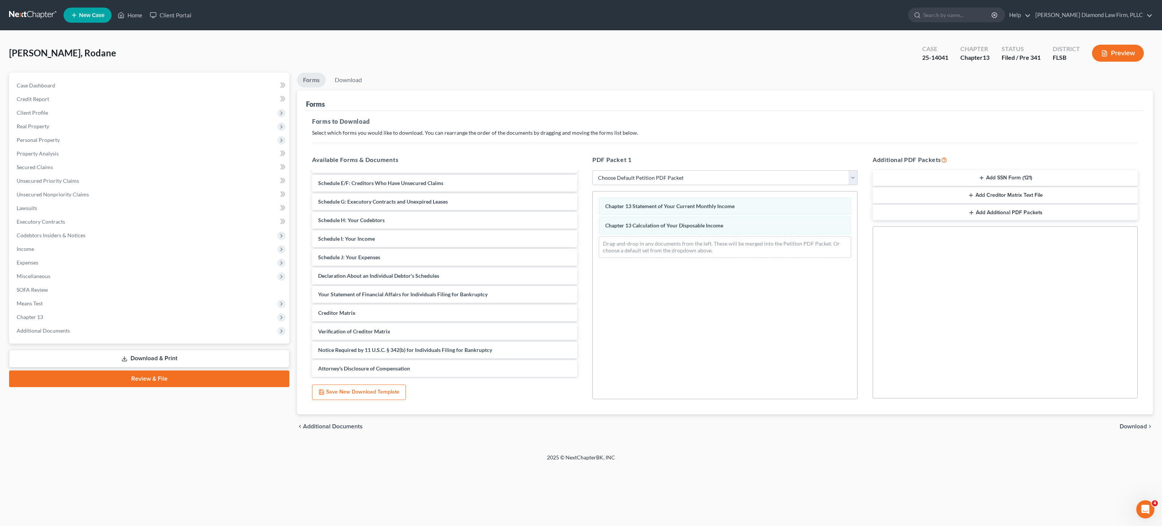
click at [1124, 428] on span "Download" at bounding box center [1133, 426] width 27 height 6
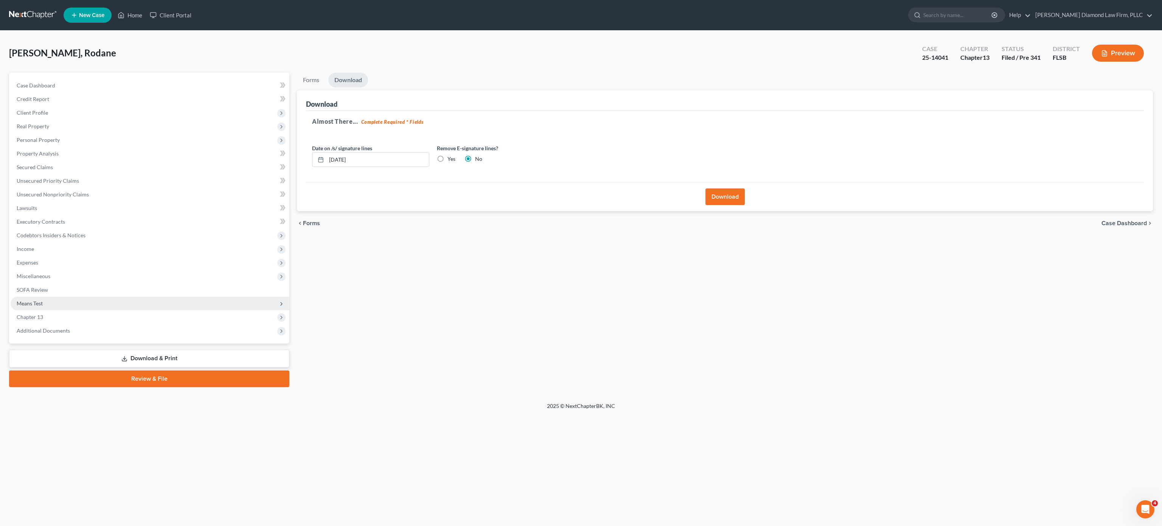
click at [176, 304] on span "Means Test" at bounding box center [150, 304] width 279 height 14
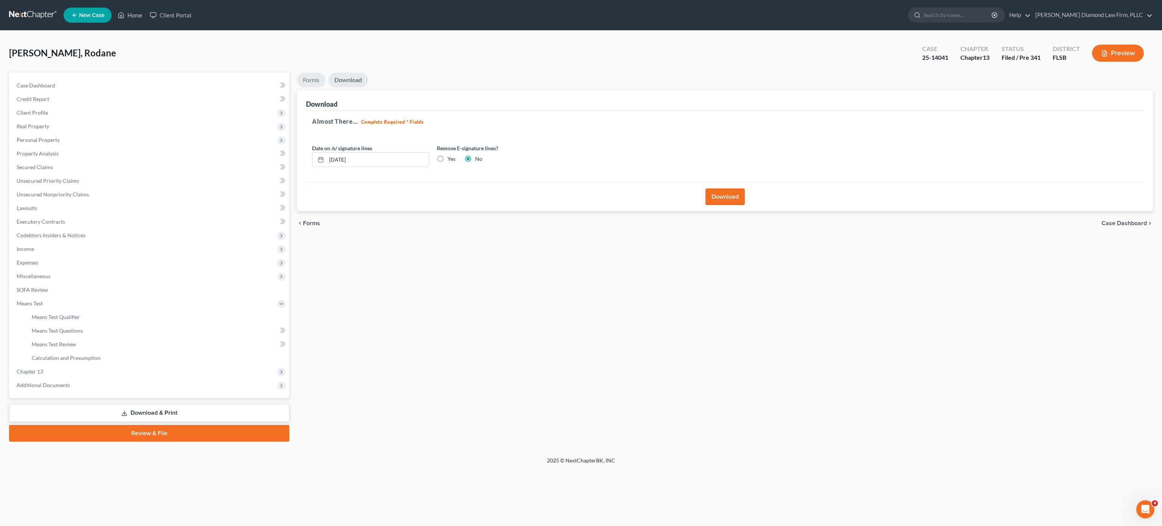
click at [305, 76] on link "Forms" at bounding box center [311, 80] width 28 height 15
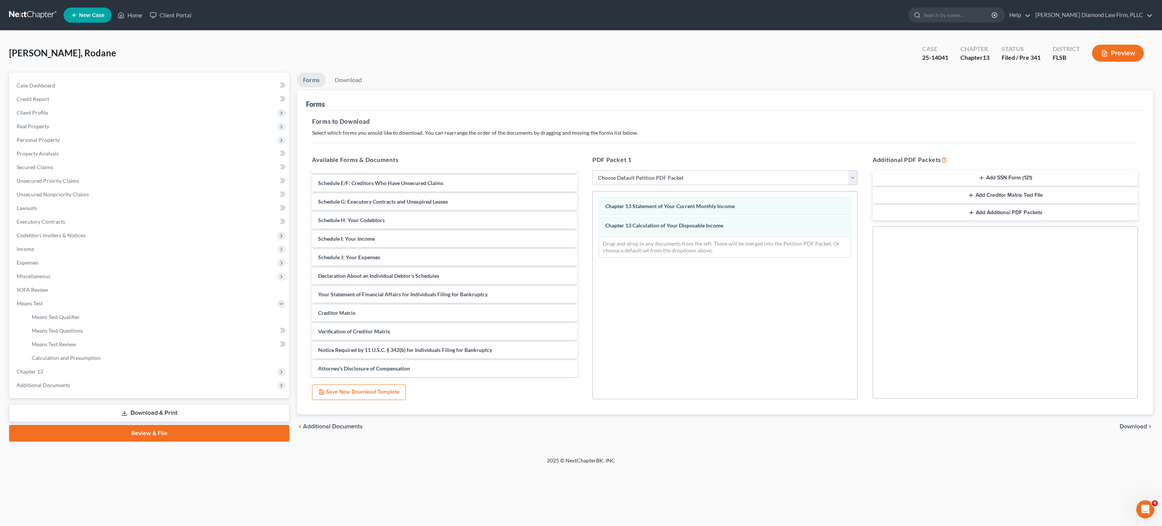
click at [1126, 429] on span "Download" at bounding box center [1133, 426] width 27 height 6
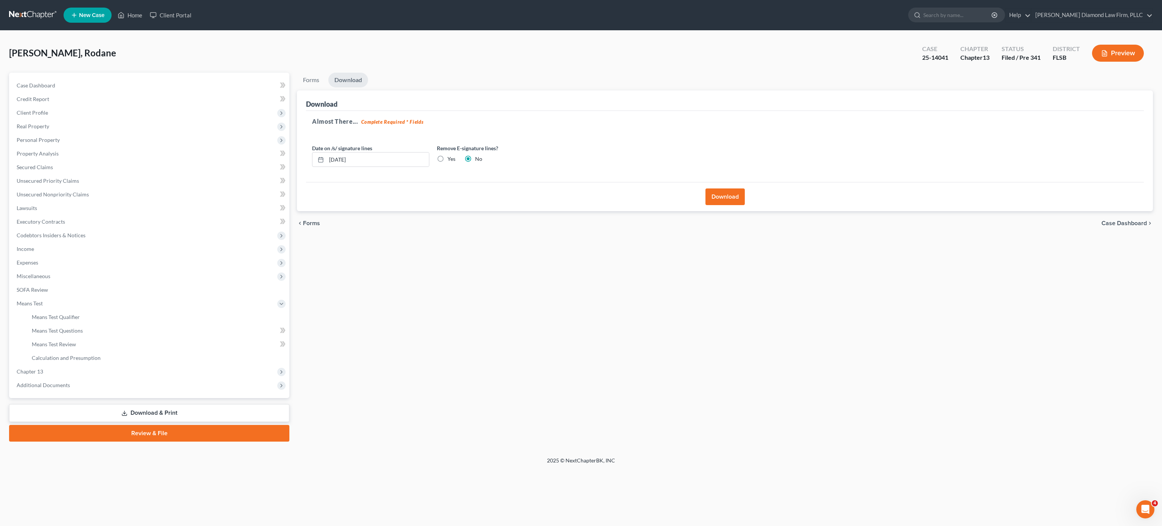
click at [722, 196] on button "Download" at bounding box center [725, 196] width 39 height 17
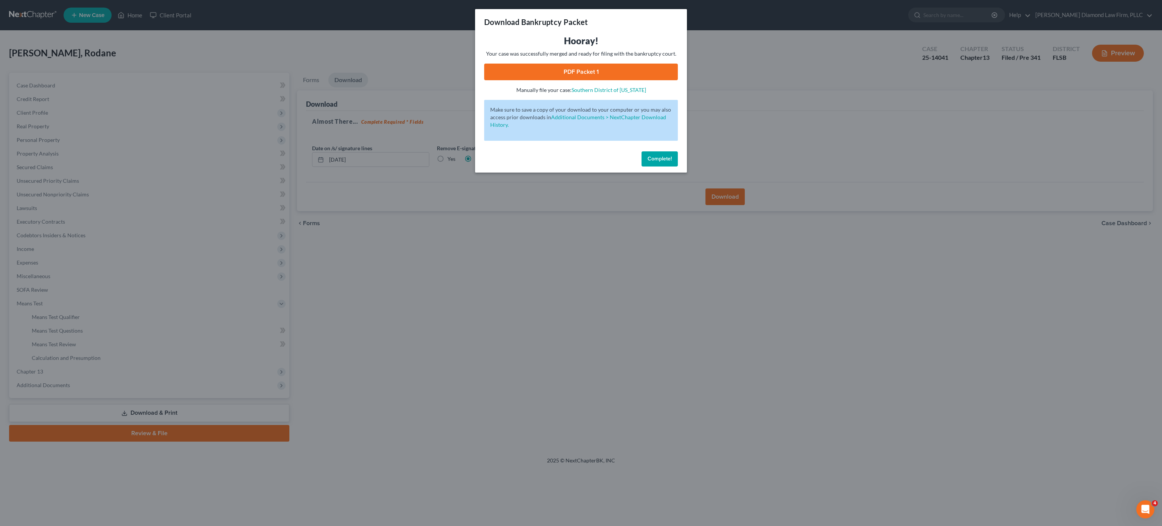
click at [655, 157] on span "Complete!" at bounding box center [660, 159] width 24 height 6
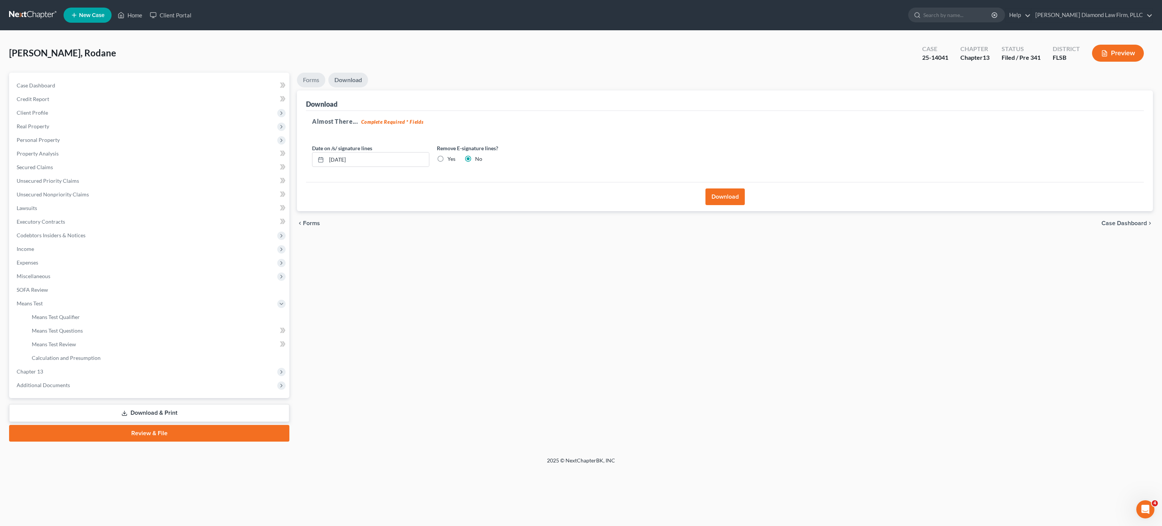
click at [304, 80] on link "Forms" at bounding box center [311, 80] width 28 height 15
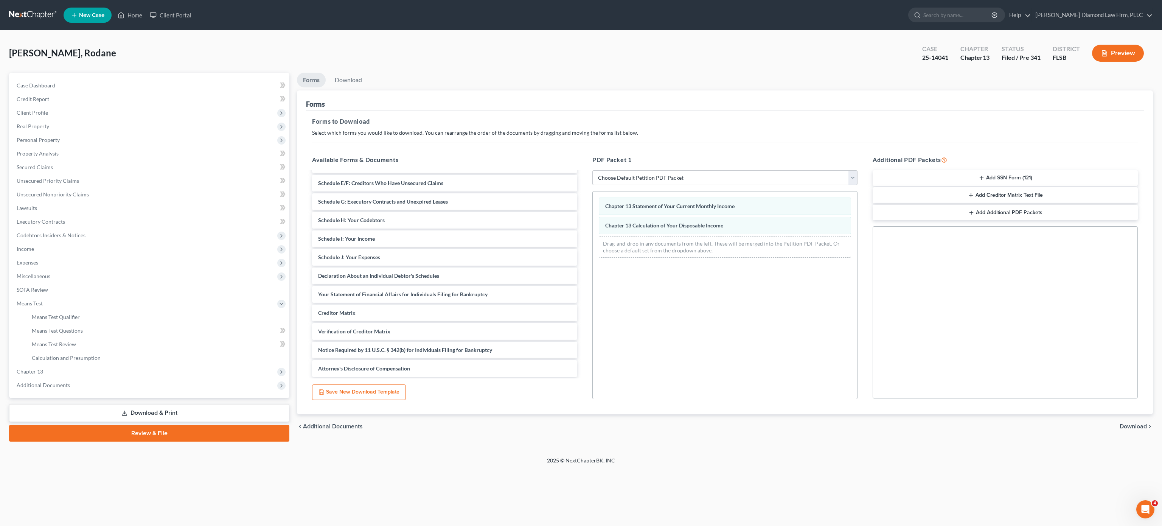
click at [143, 415] on link "Download & Print" at bounding box center [149, 413] width 280 height 18
click at [656, 179] on select "Choose Default Petition PDF Packet Complete Bankruptcy Petition (all forms and …" at bounding box center [725, 177] width 265 height 15
select select "2"
click at [593, 170] on select "Choose Default Petition PDF Packet Complete Bankruptcy Petition (all forms and …" at bounding box center [725, 177] width 265 height 15
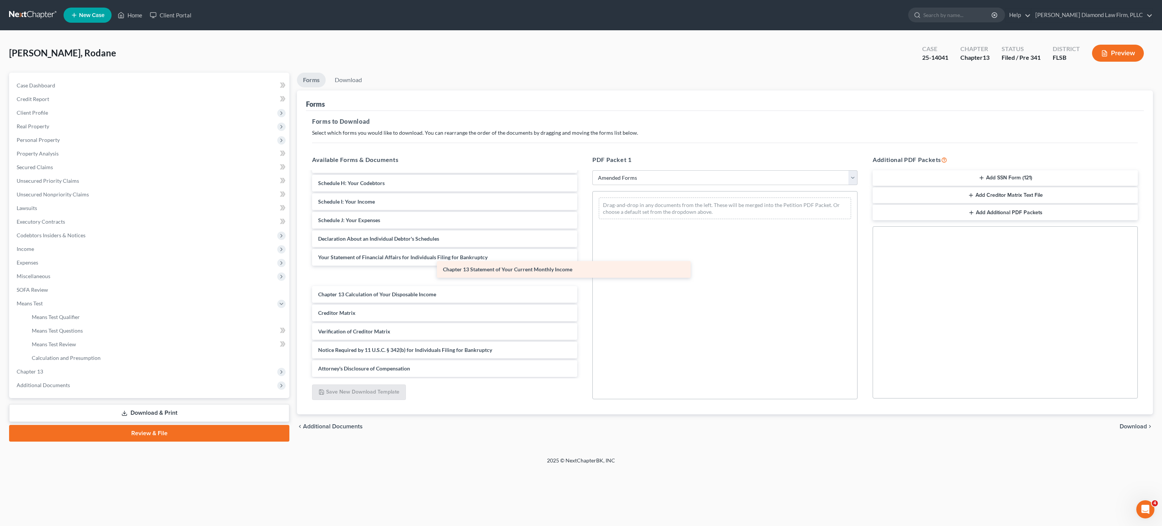
scroll to position [109, 0]
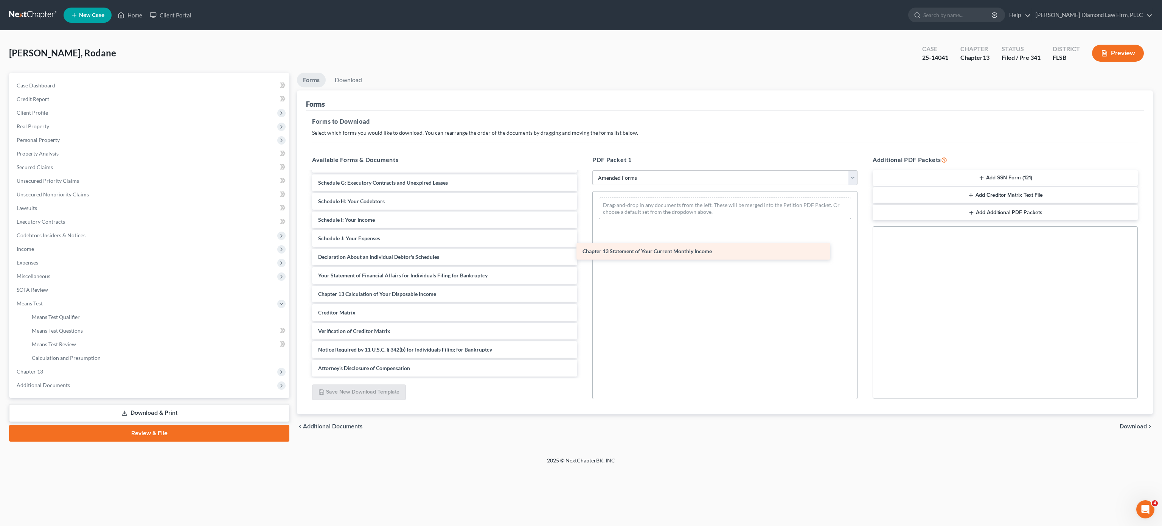
drag, startPoint x: 390, startPoint y: 279, endPoint x: 654, endPoint y: 254, distance: 265.7
click at [583, 254] on div "Chapter 13 Statement of Your Current Monthly Income Voluntary Petition for Indi…" at bounding box center [444, 219] width 277 height 313
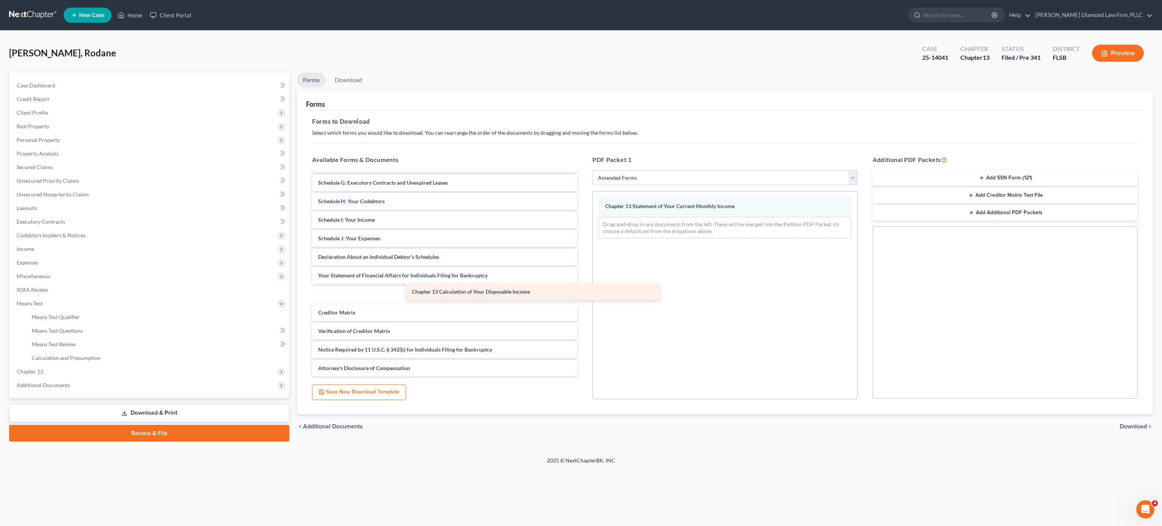
scroll to position [90, 0]
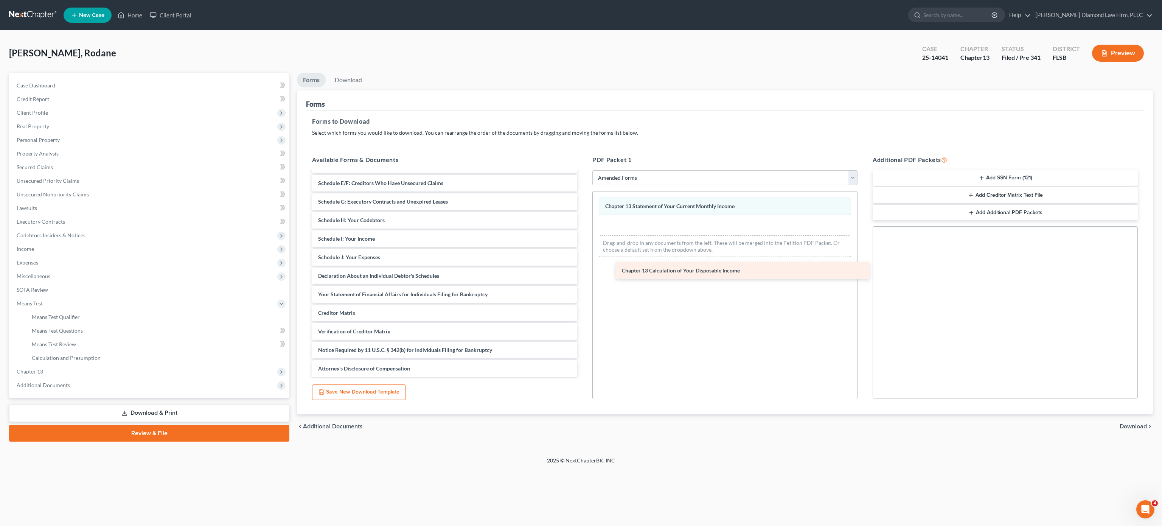
drag, startPoint x: 429, startPoint y: 299, endPoint x: 744, endPoint y: 275, distance: 315.7
click at [583, 275] on div "Chapter 13 Calculation of Your Disposable Income Voluntary Petition for Individ…" at bounding box center [444, 229] width 277 height 295
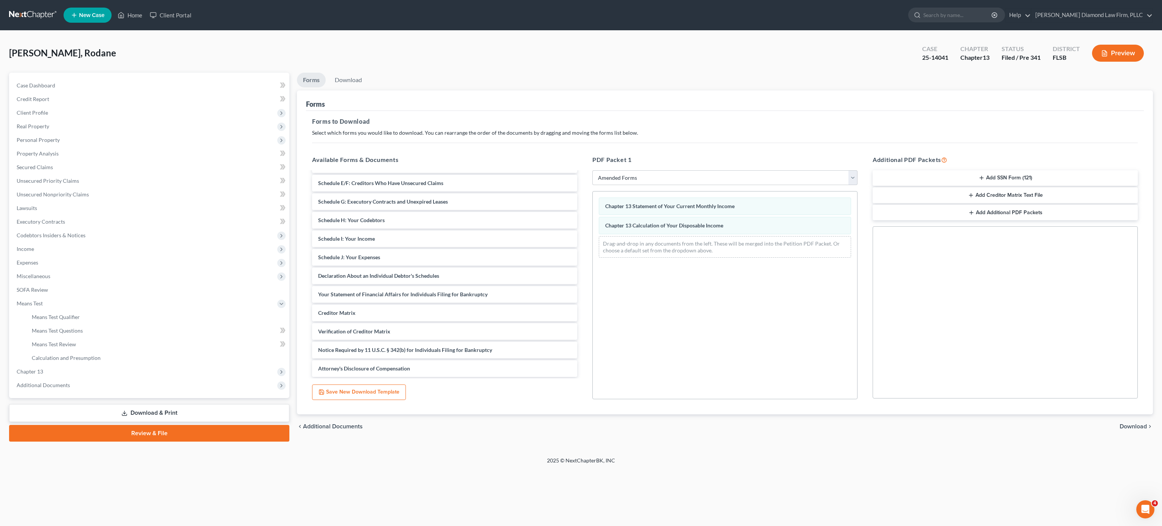
click at [1132, 428] on span "Download" at bounding box center [1133, 426] width 27 height 6
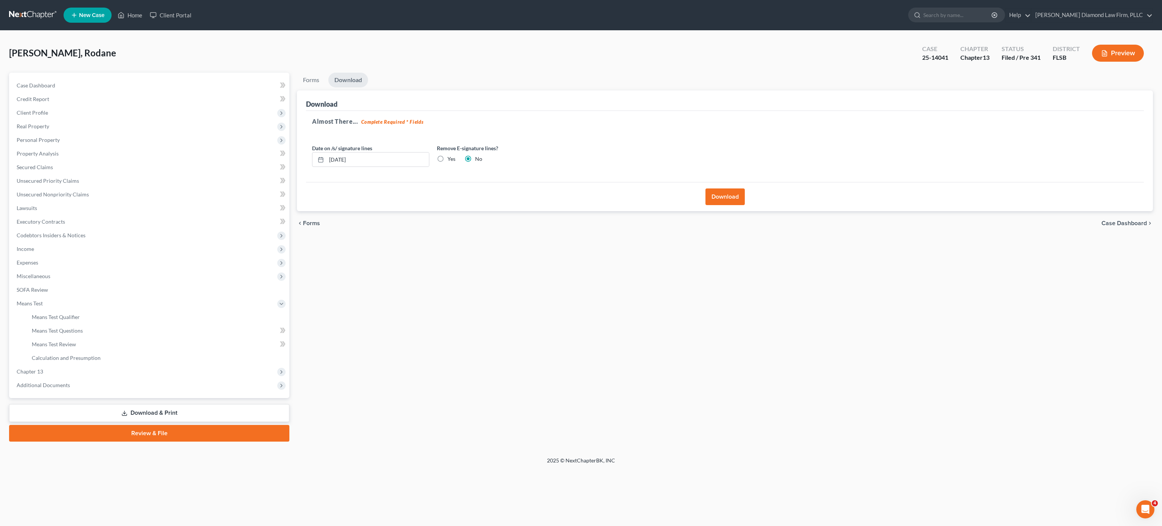
click at [728, 204] on button "Download" at bounding box center [725, 196] width 39 height 17
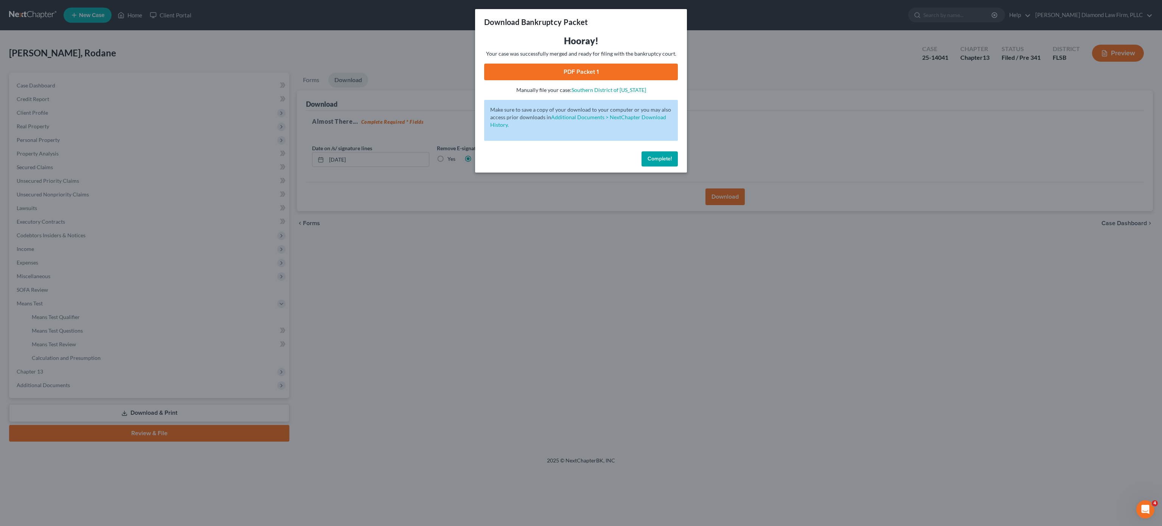
click at [593, 75] on link "PDF Packet 1" at bounding box center [581, 72] width 194 height 17
